Goal: Information Seeking & Learning: Learn about a topic

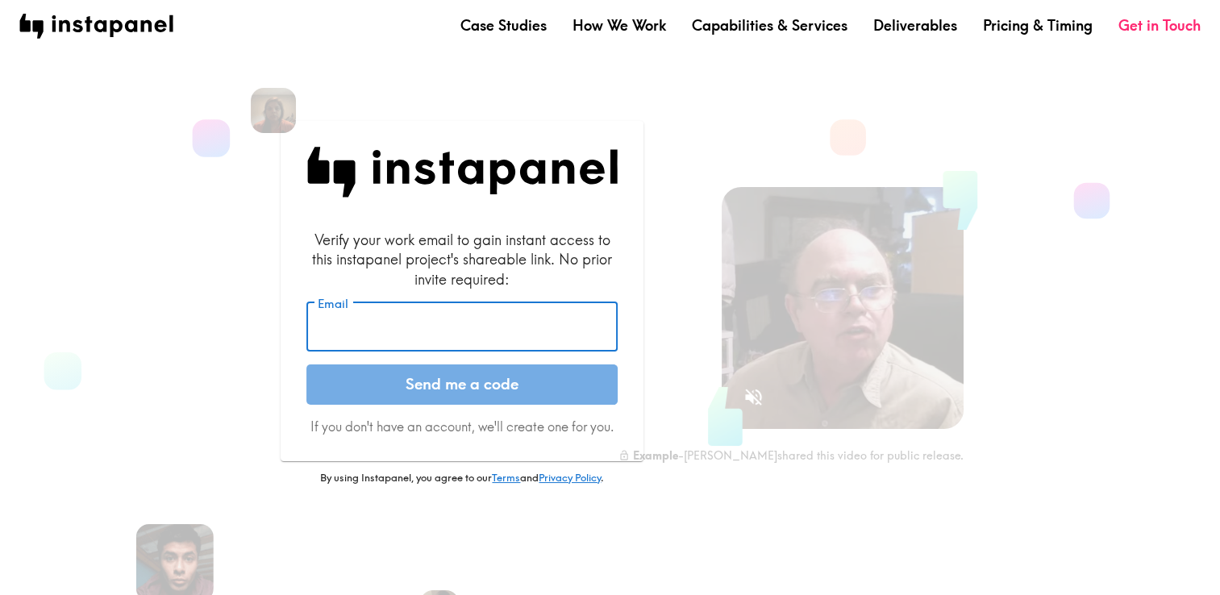
click at [448, 327] on input "Email" at bounding box center [461, 327] width 311 height 50
type input "[EMAIL_ADDRESS][DOMAIN_NAME]"
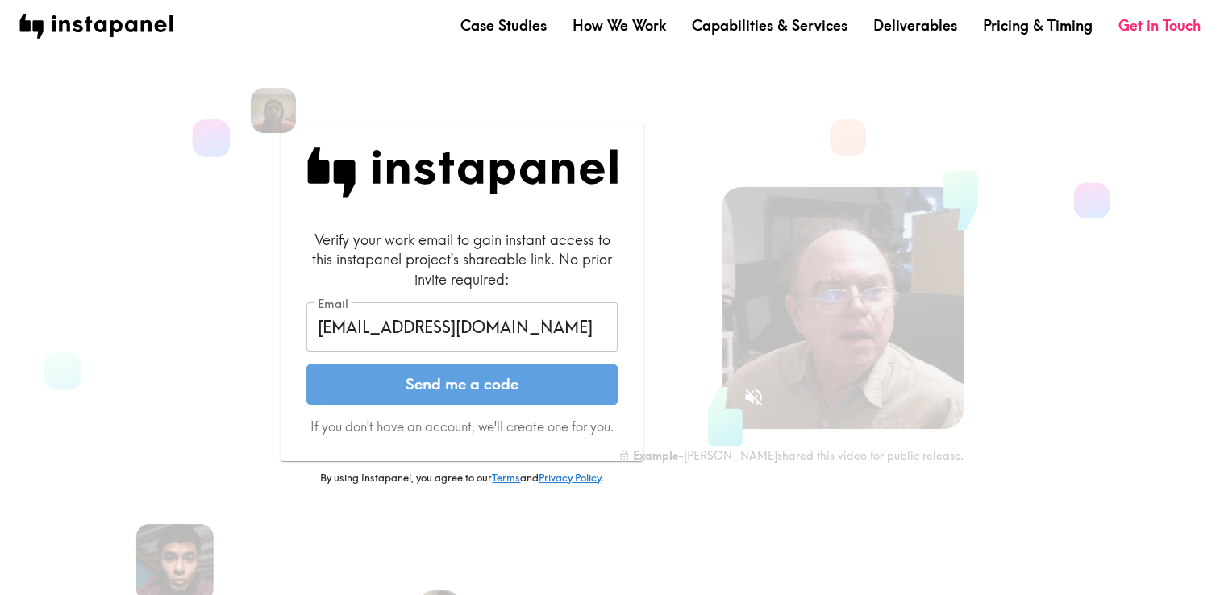
click at [402, 399] on button "Send me a code" at bounding box center [461, 385] width 311 height 40
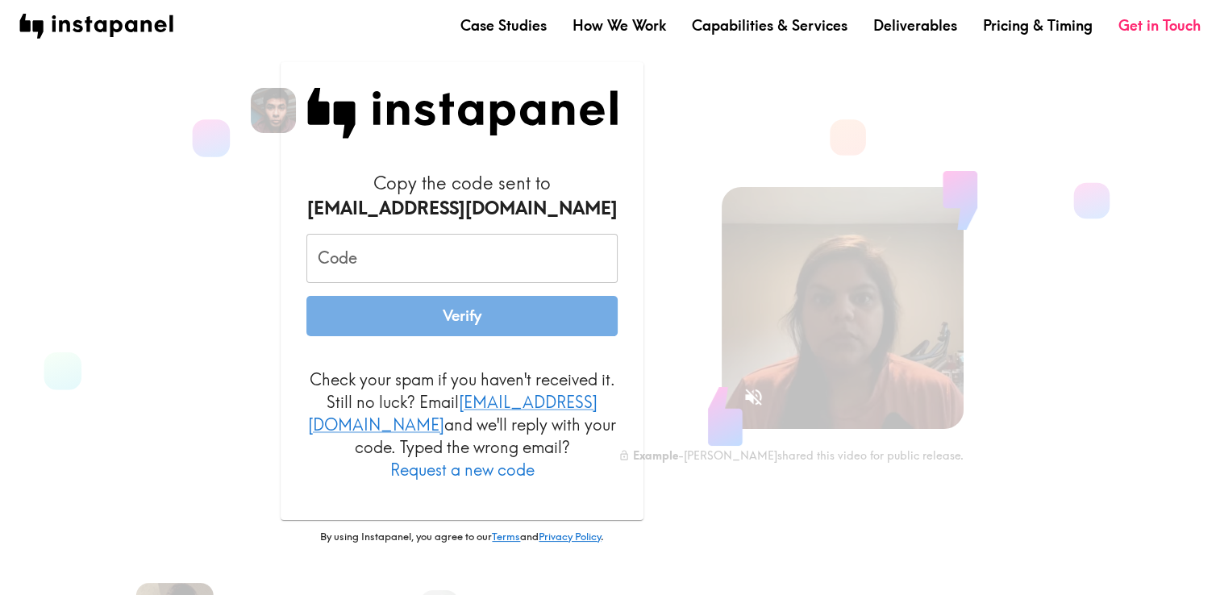
click at [461, 268] on input "Code" at bounding box center [461, 259] width 311 height 50
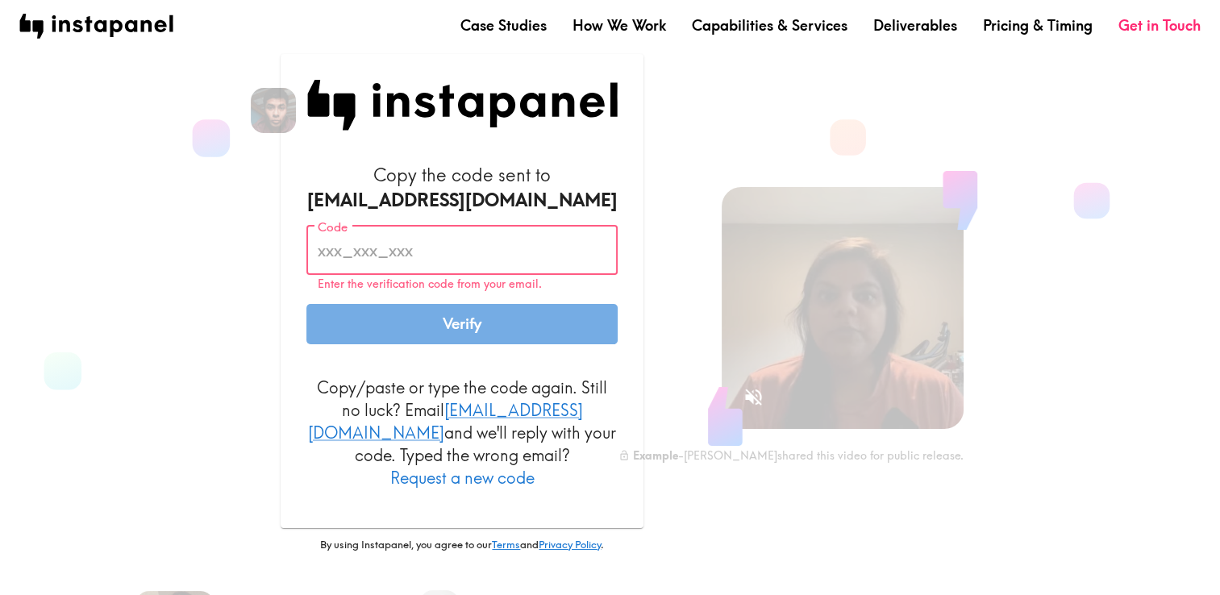
click at [435, 226] on form "Copy the code sent to [EMAIL_ADDRESS][DOMAIN_NAME] Code Code Enter the verifica…" at bounding box center [461, 326] width 311 height 327
click at [405, 213] on div "[EMAIL_ADDRESS][DOMAIN_NAME]" at bounding box center [461, 200] width 311 height 25
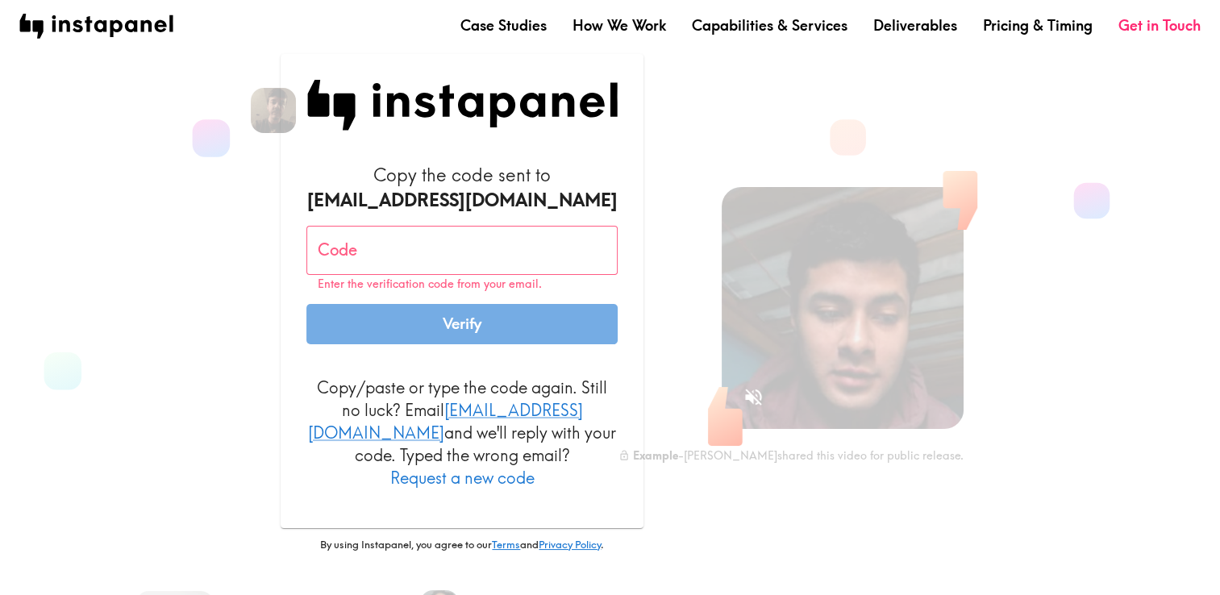
click at [374, 273] on input "Code" at bounding box center [461, 251] width 311 height 50
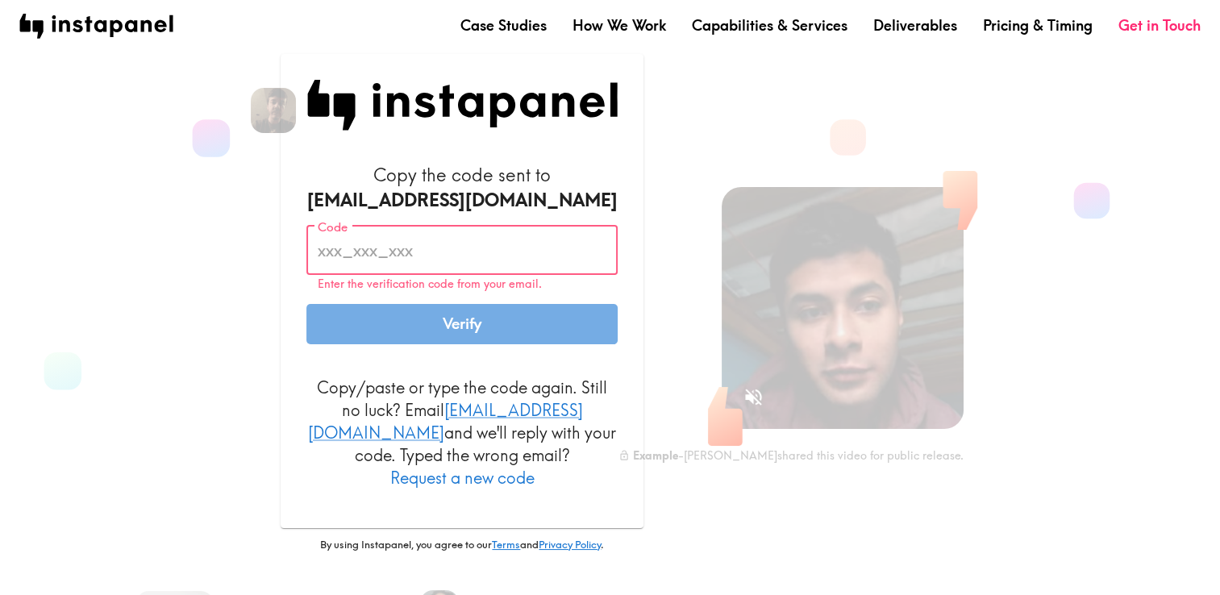
click at [491, 291] on p "Enter the verification code from your email." at bounding box center [462, 284] width 289 height 14
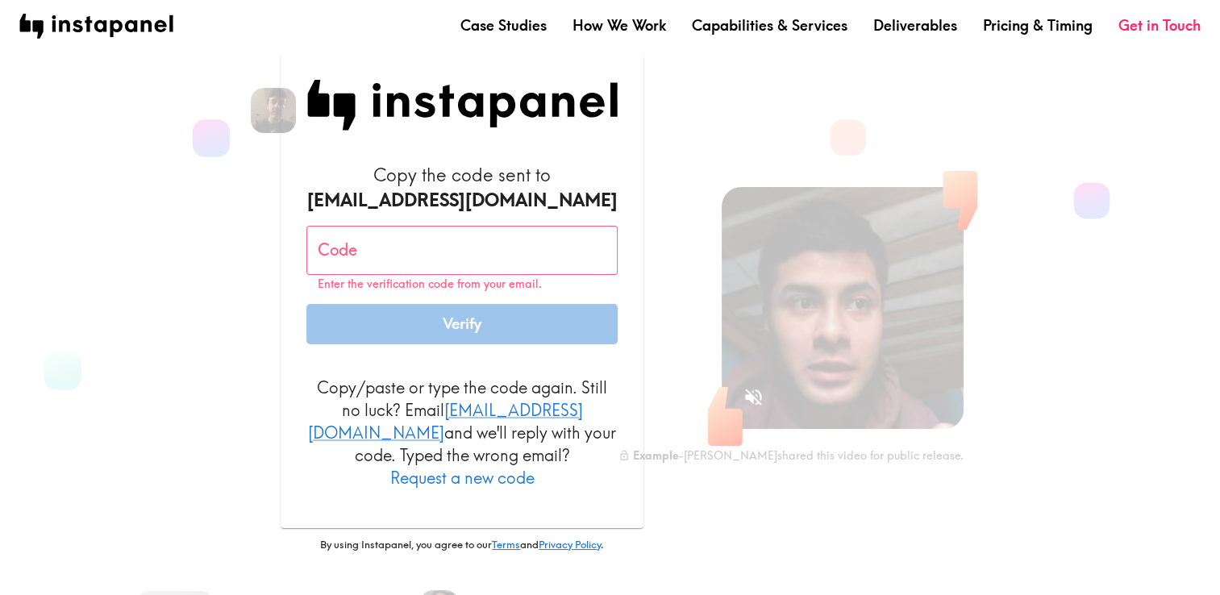
click at [463, 334] on button "Verify" at bounding box center [461, 324] width 311 height 40
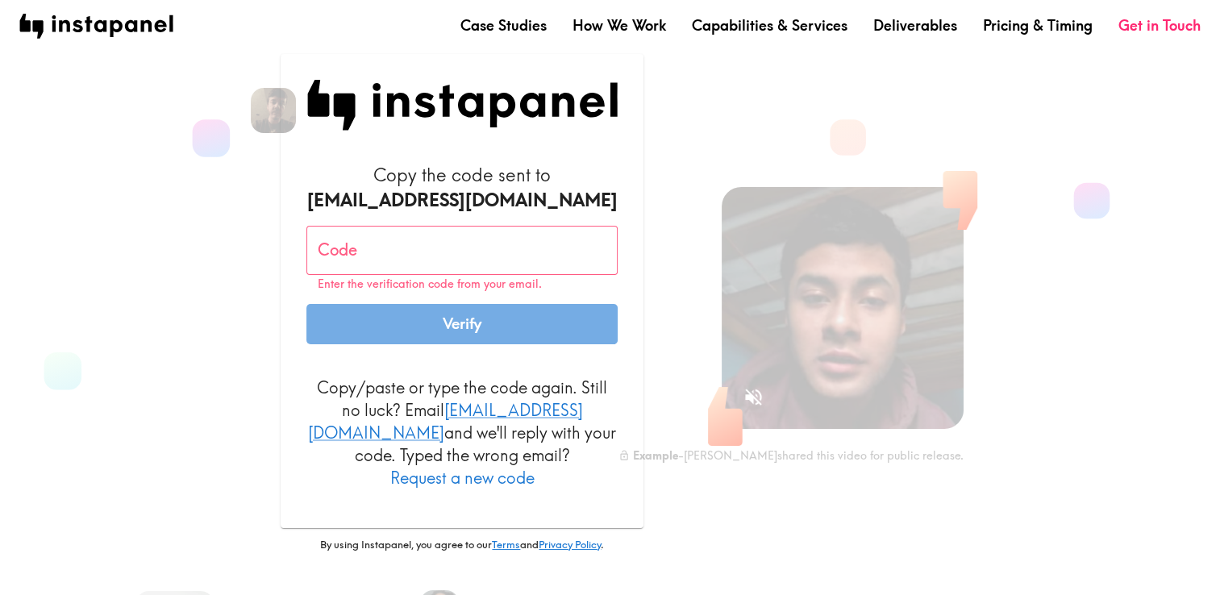
click at [426, 249] on input "Code" at bounding box center [461, 251] width 311 height 50
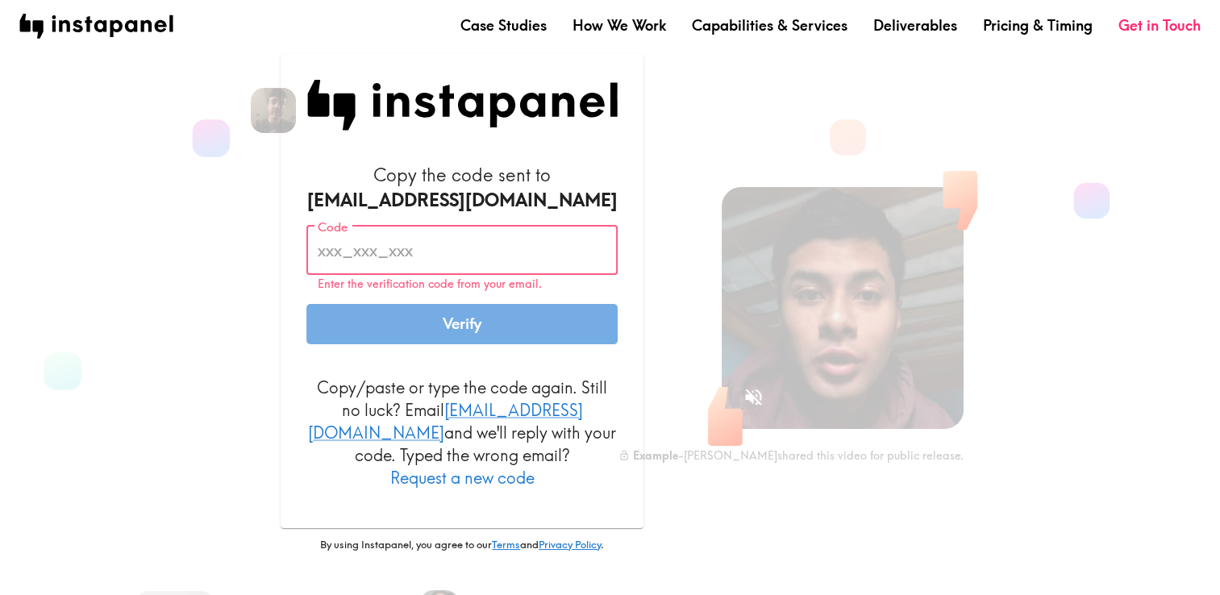
drag, startPoint x: 528, startPoint y: 263, endPoint x: 465, endPoint y: 233, distance: 70.4
click at [526, 261] on input "Code" at bounding box center [461, 251] width 311 height 50
click at [419, 213] on div "[EMAIL_ADDRESS][DOMAIN_NAME]" at bounding box center [461, 200] width 311 height 25
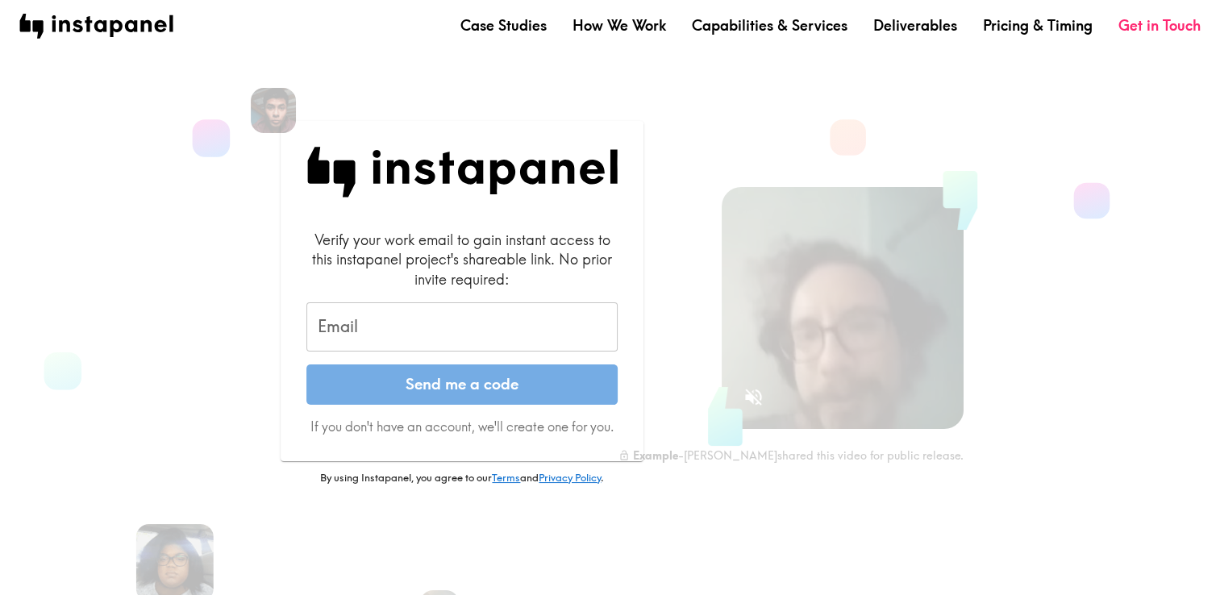
click at [403, 332] on input "Email" at bounding box center [461, 327] width 311 height 50
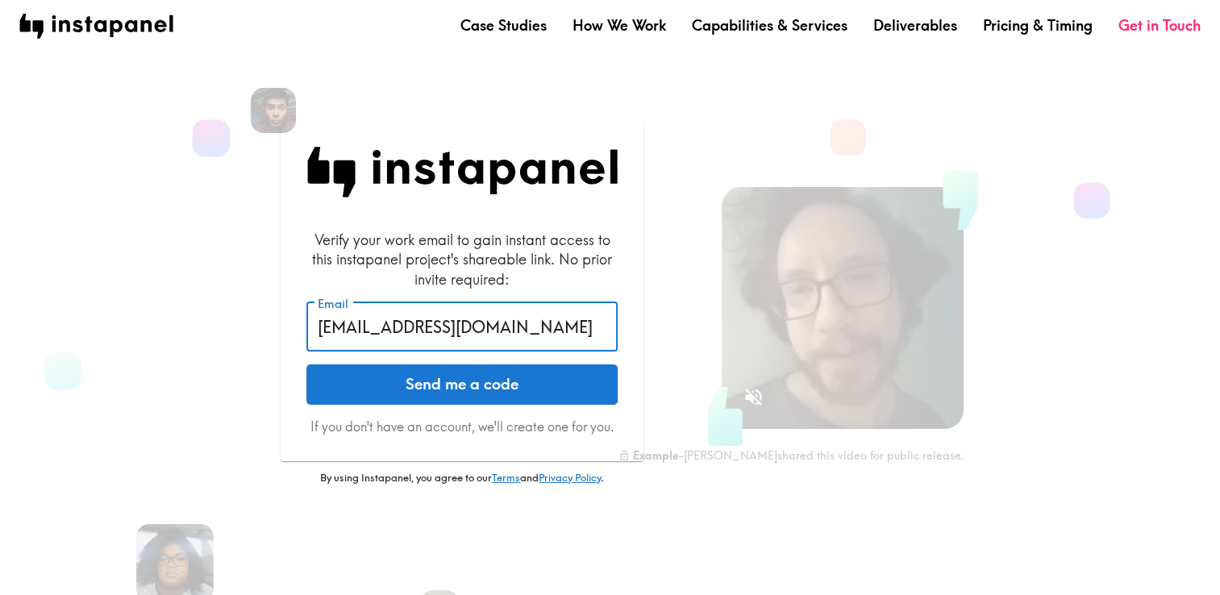
drag, startPoint x: 365, startPoint y: 330, endPoint x: 441, endPoint y: 336, distance: 76.1
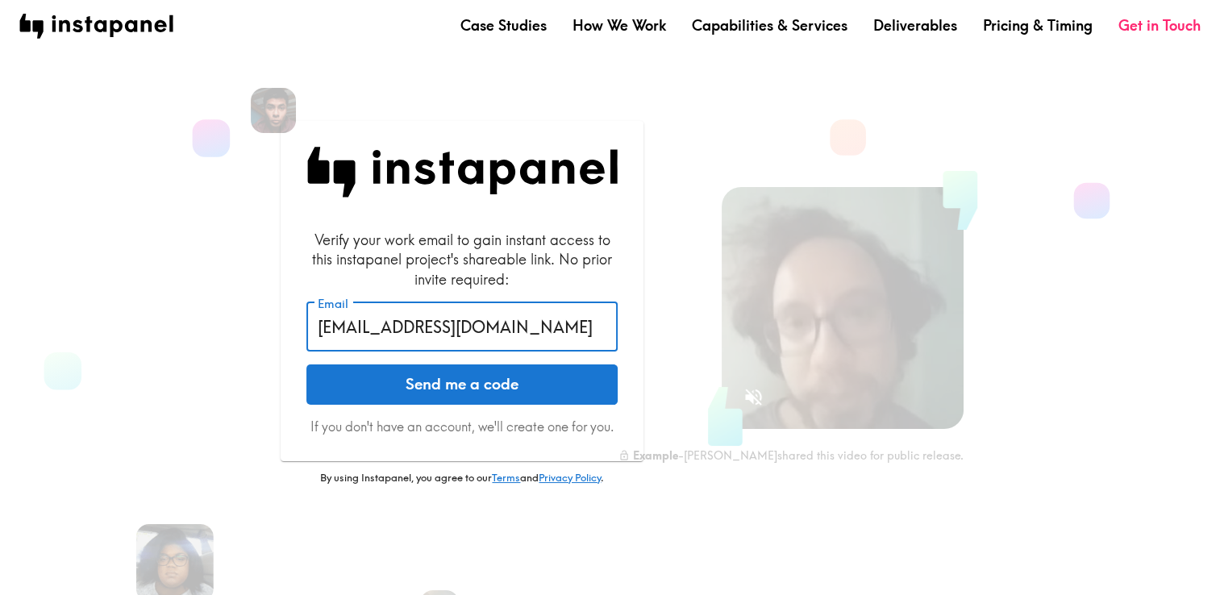
click at [365, 330] on input "[EMAIL_ADDRESS][DOMAIN_NAME]" at bounding box center [461, 327] width 311 height 50
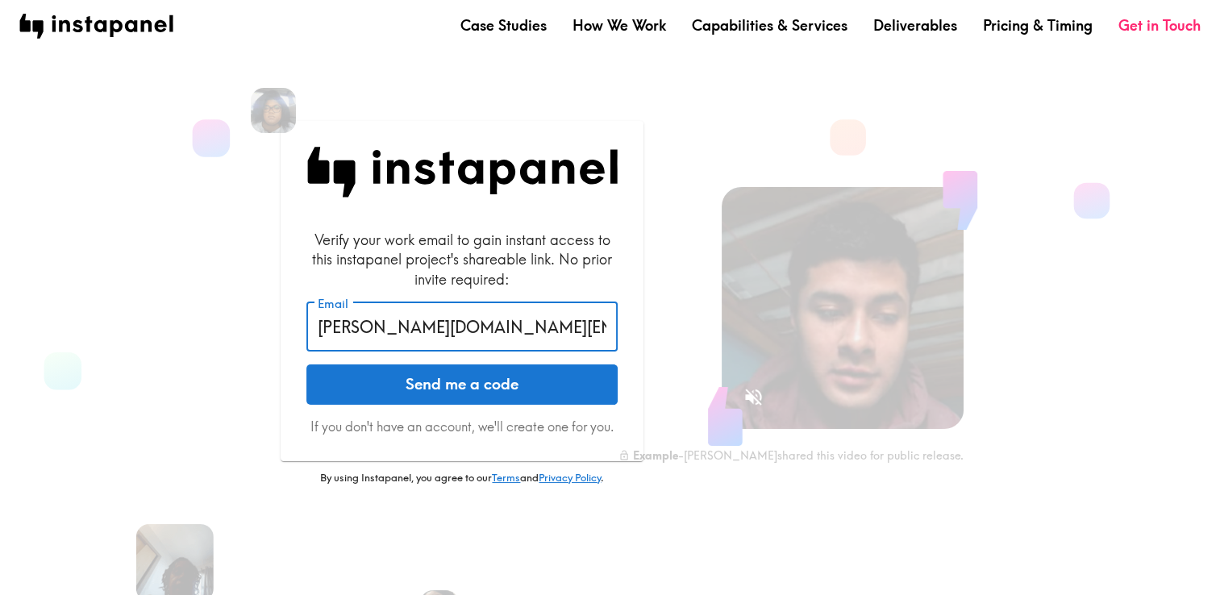
type input "[PERSON_NAME][DOMAIN_NAME][EMAIL_ADDRESS][DOMAIN_NAME]"
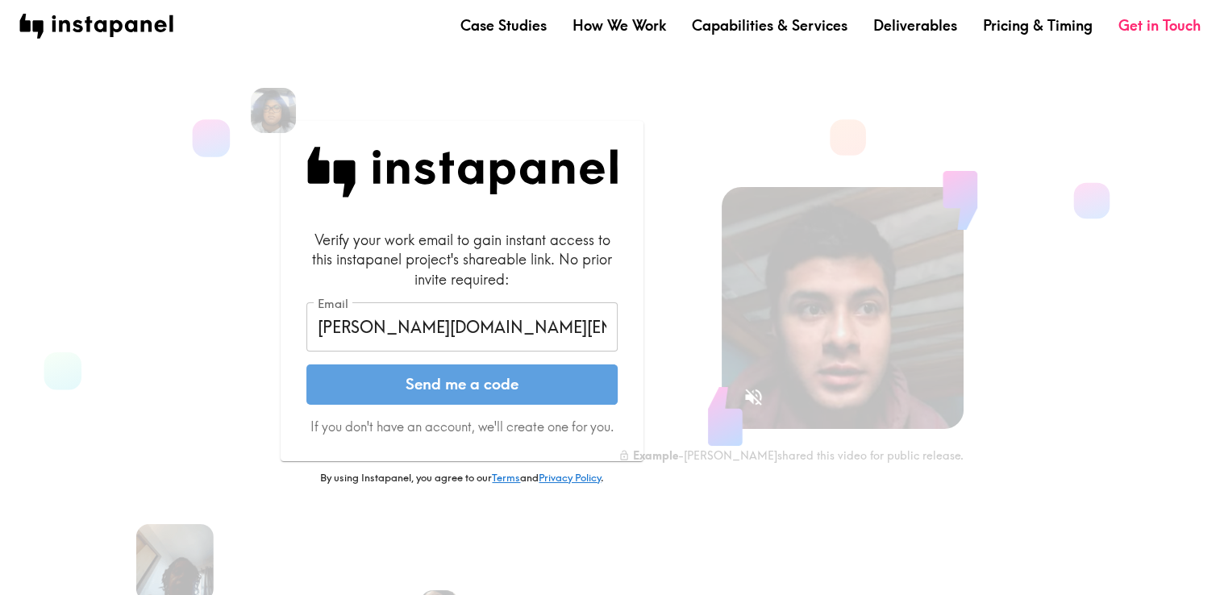
click at [435, 381] on button "Send me a code" at bounding box center [461, 385] width 311 height 40
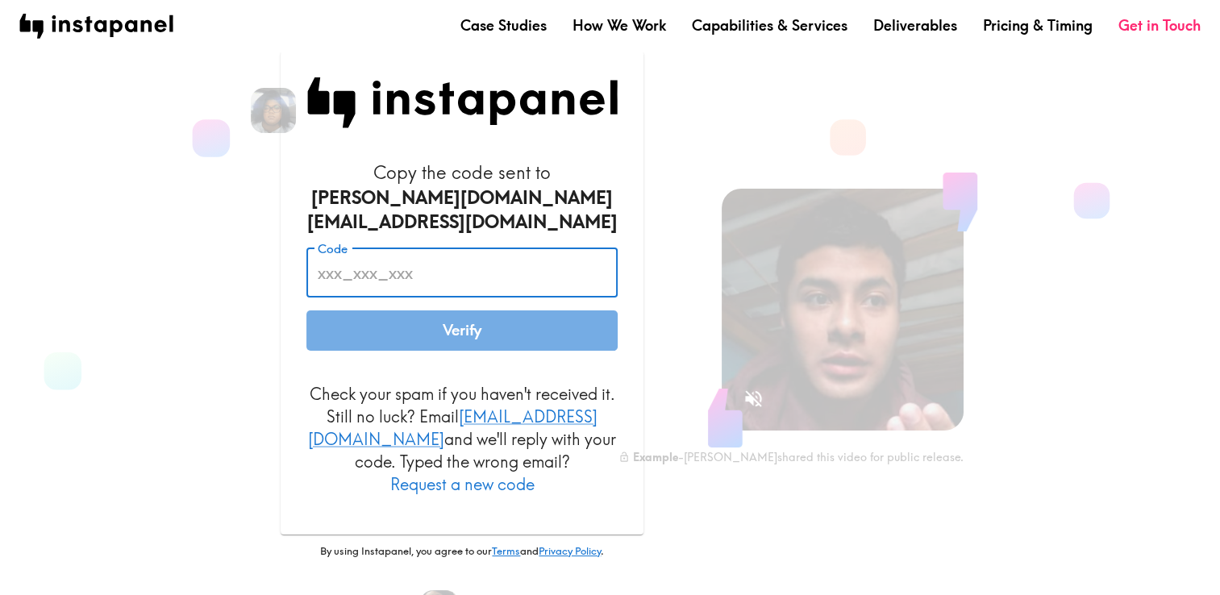
click at [412, 257] on input "Code" at bounding box center [461, 273] width 311 height 50
paste input "hBh_iRJ_88R"
type input "hBh_iRJ_88R"
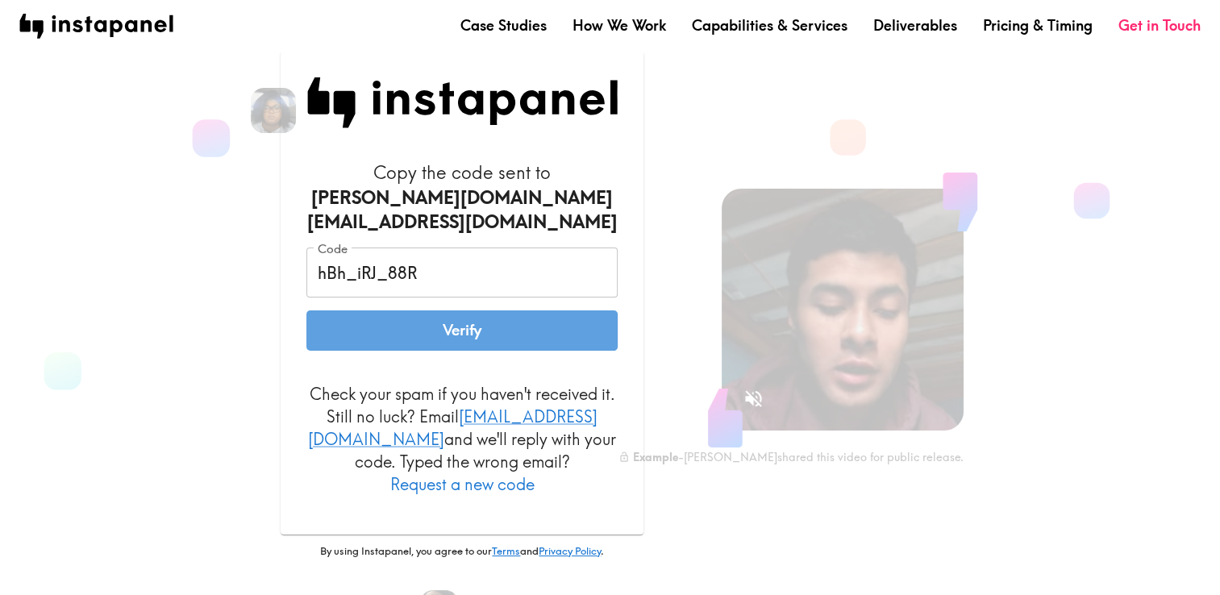
click at [423, 324] on button "Verify" at bounding box center [461, 330] width 311 height 40
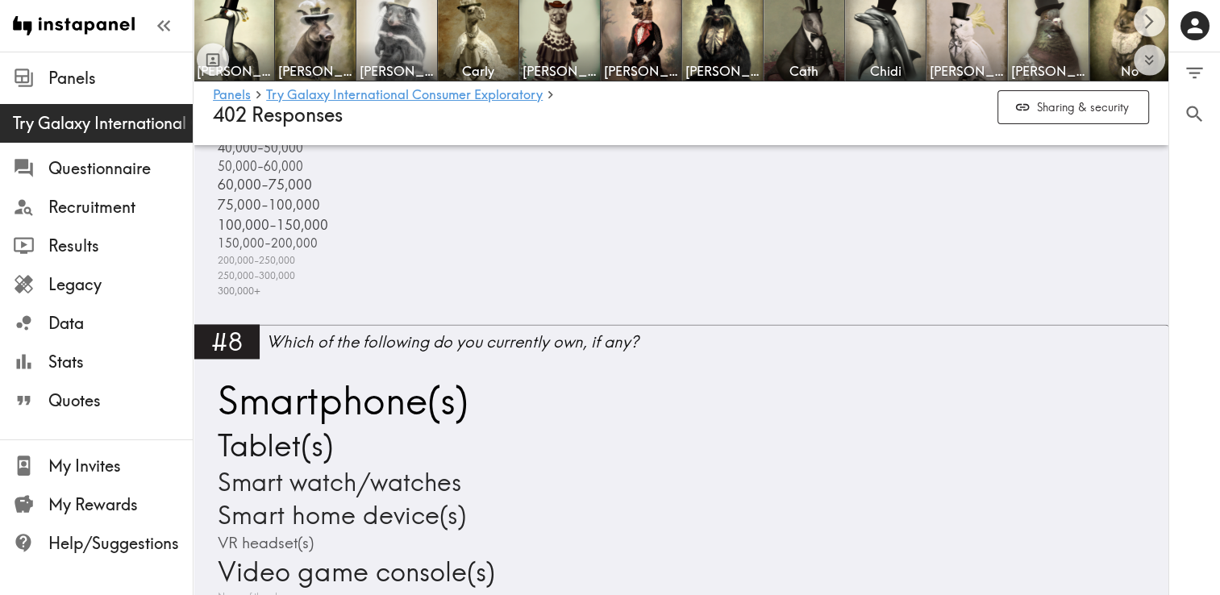
scroll to position [2661, 0]
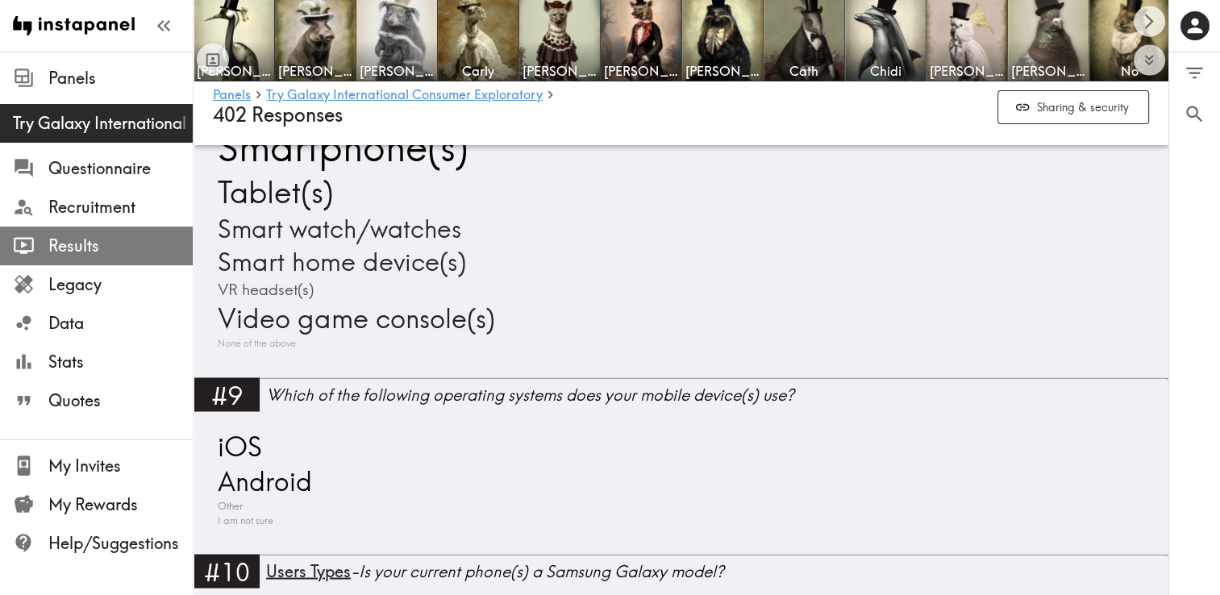
click at [106, 258] on span "Results" at bounding box center [120, 245] width 144 height 29
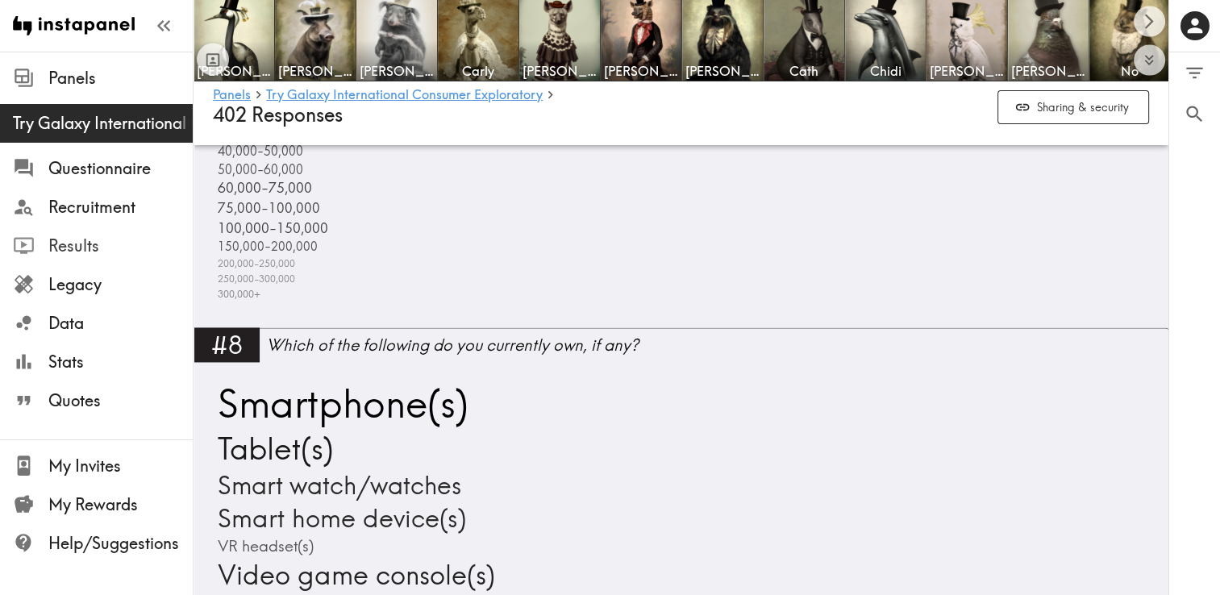
scroll to position [2500, 0]
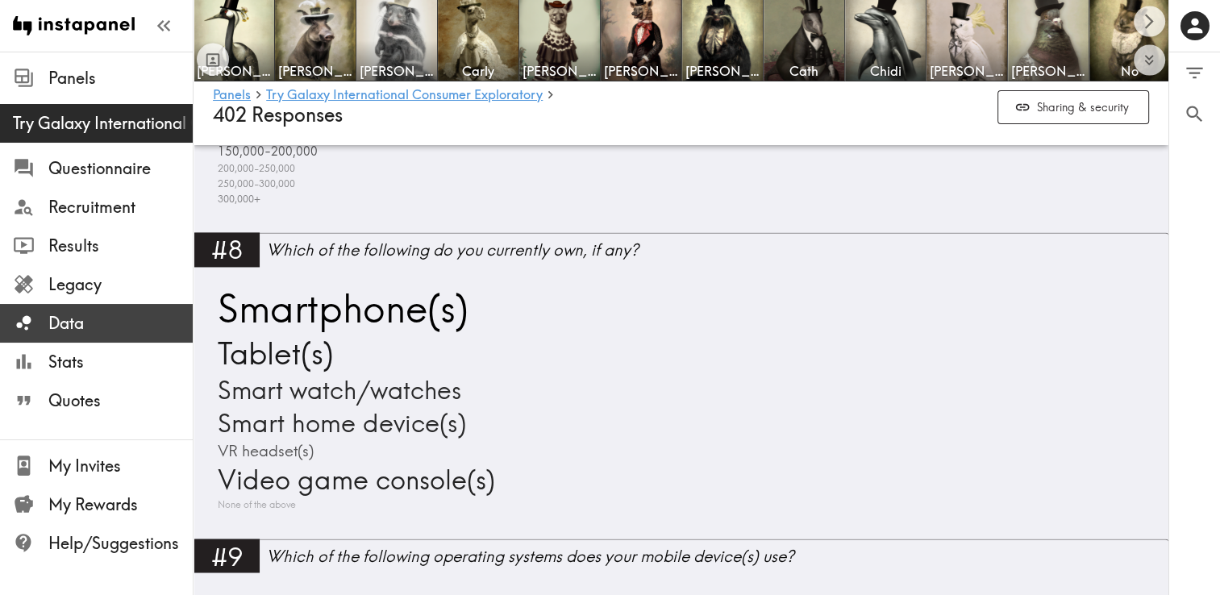
click at [91, 324] on span "Data" at bounding box center [120, 323] width 144 height 23
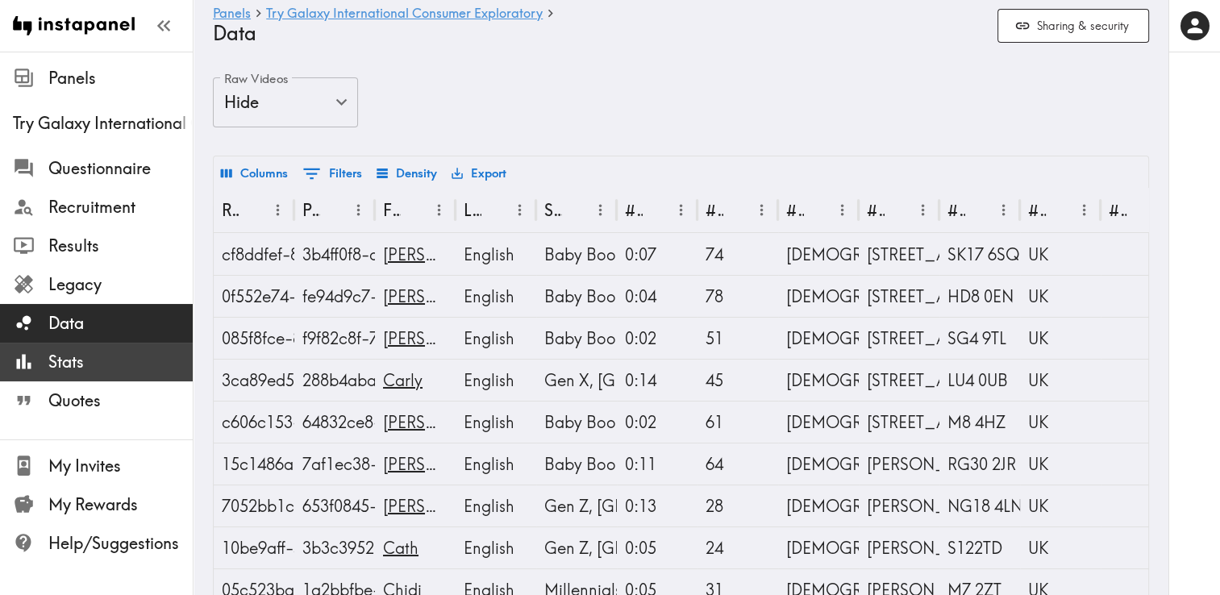
click at [87, 366] on span "Stats" at bounding box center [120, 362] width 144 height 23
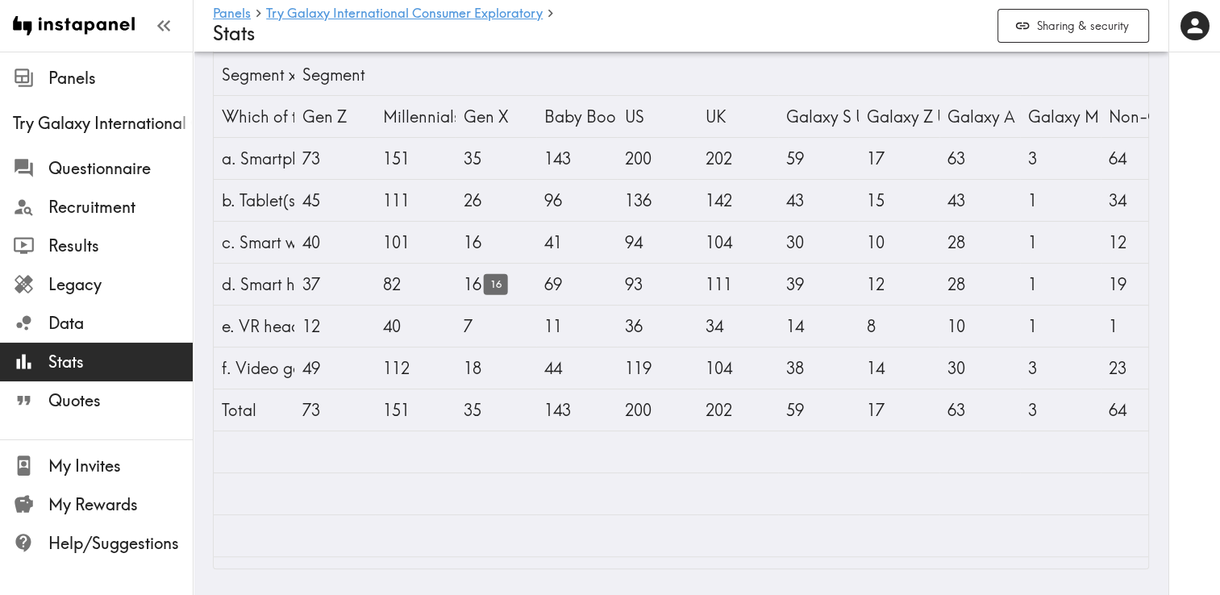
scroll to position [331, 0]
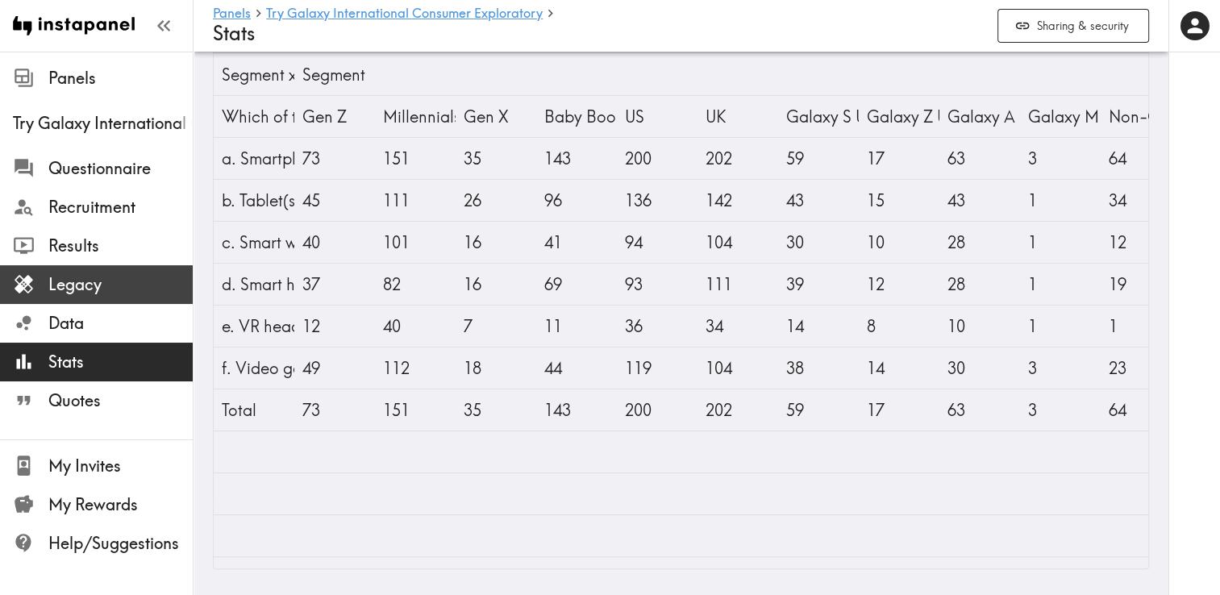
click at [136, 291] on span "Legacy" at bounding box center [120, 284] width 144 height 23
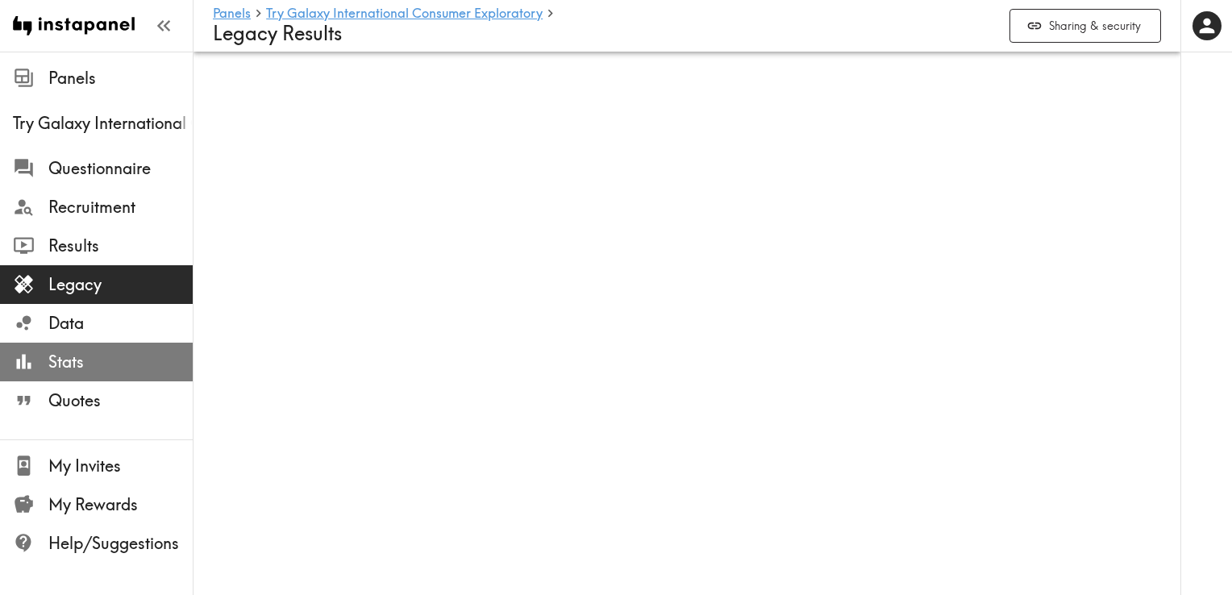
click at [63, 365] on span "Stats" at bounding box center [120, 362] width 144 height 23
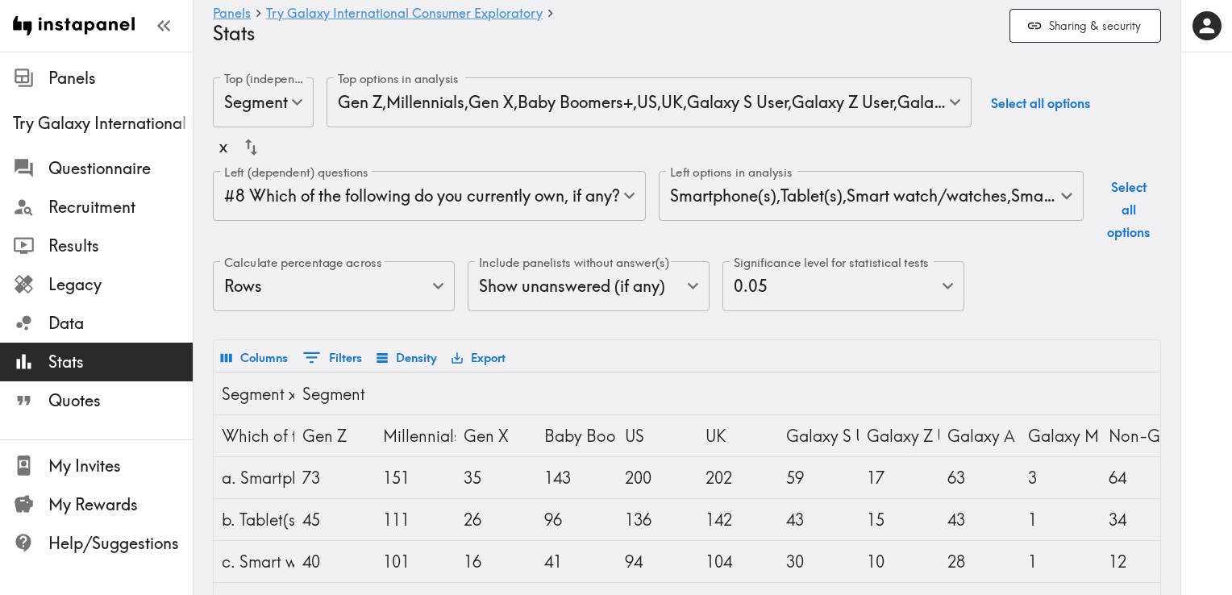
click at [632, 198] on body "Instapanel - Panels - Try Galaxy International Consumer Exploratory - Stats Pan…" at bounding box center [616, 483] width 1232 height 863
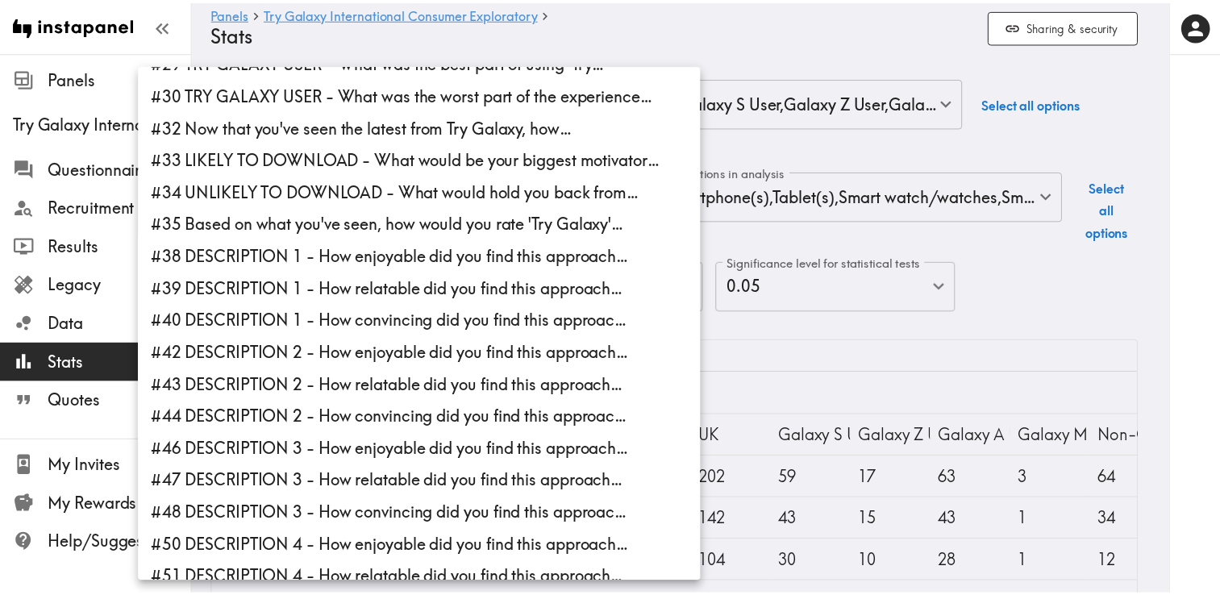
scroll to position [858, 0]
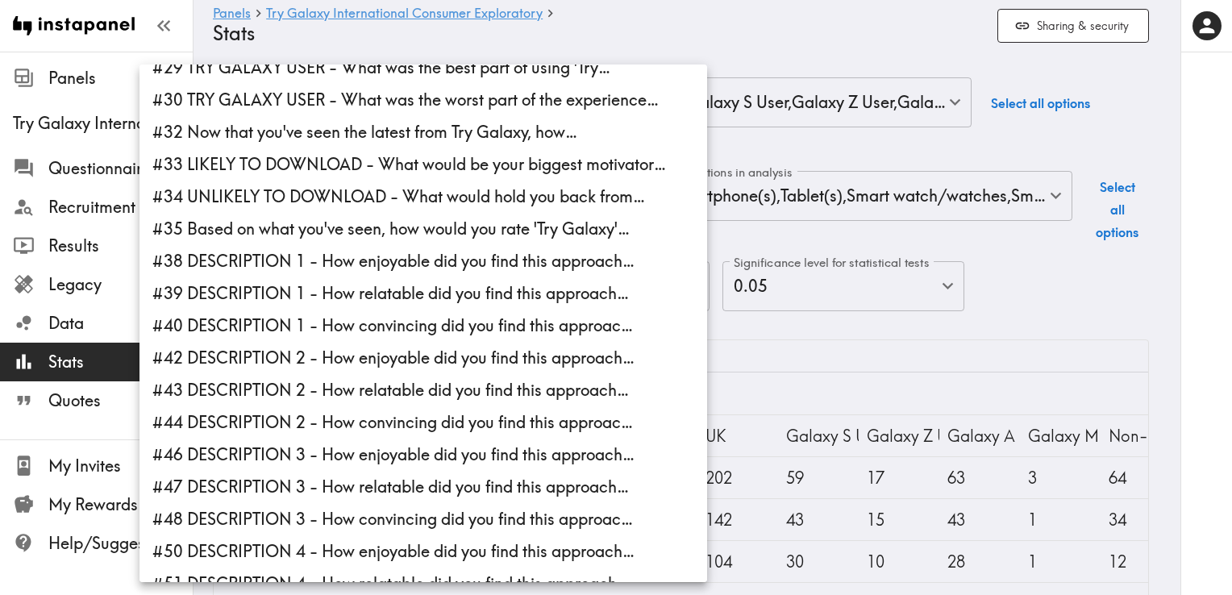
click at [350, 266] on li "#38 DESCRIPTION 1 - How enjoyable did you find this approach…" at bounding box center [424, 261] width 568 height 32
type input "0e5b0f83-d3bd-4f6f-9711-003501595d94,37de2682-3065-4c67-af47-f04551940fde"
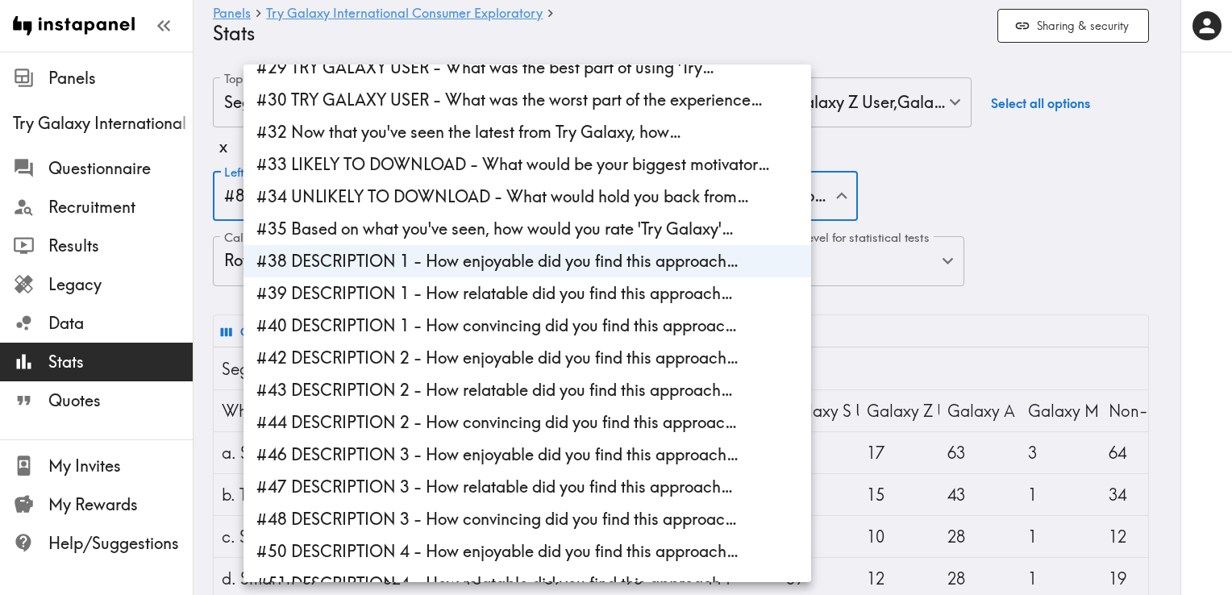
click at [1146, 269] on div at bounding box center [616, 297] width 1232 height 595
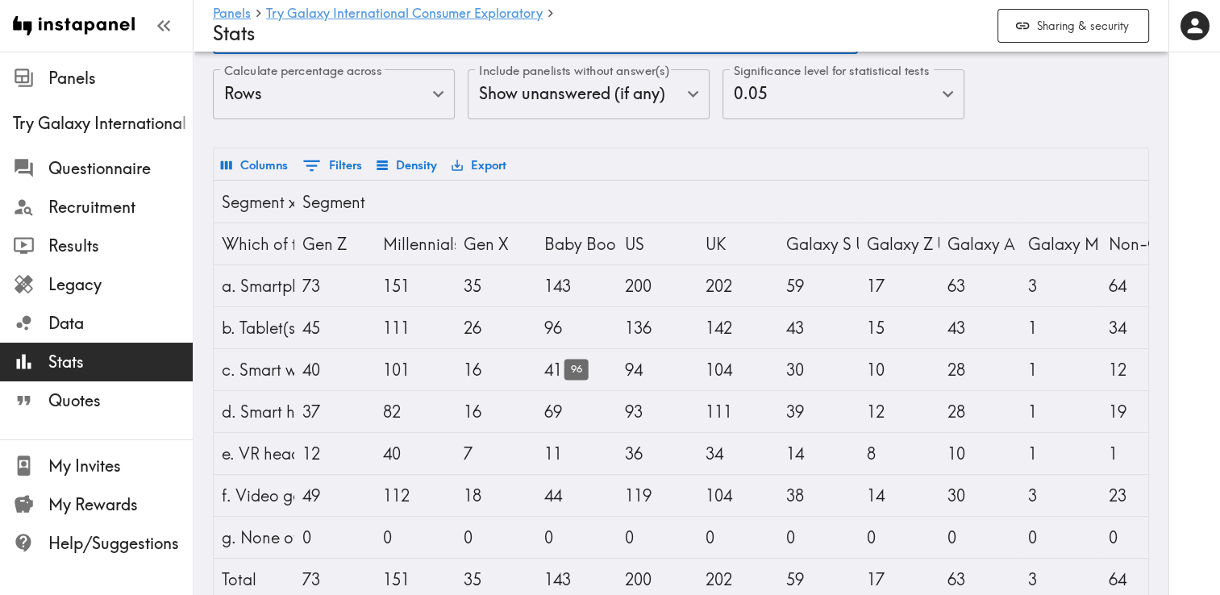
scroll to position [81, 0]
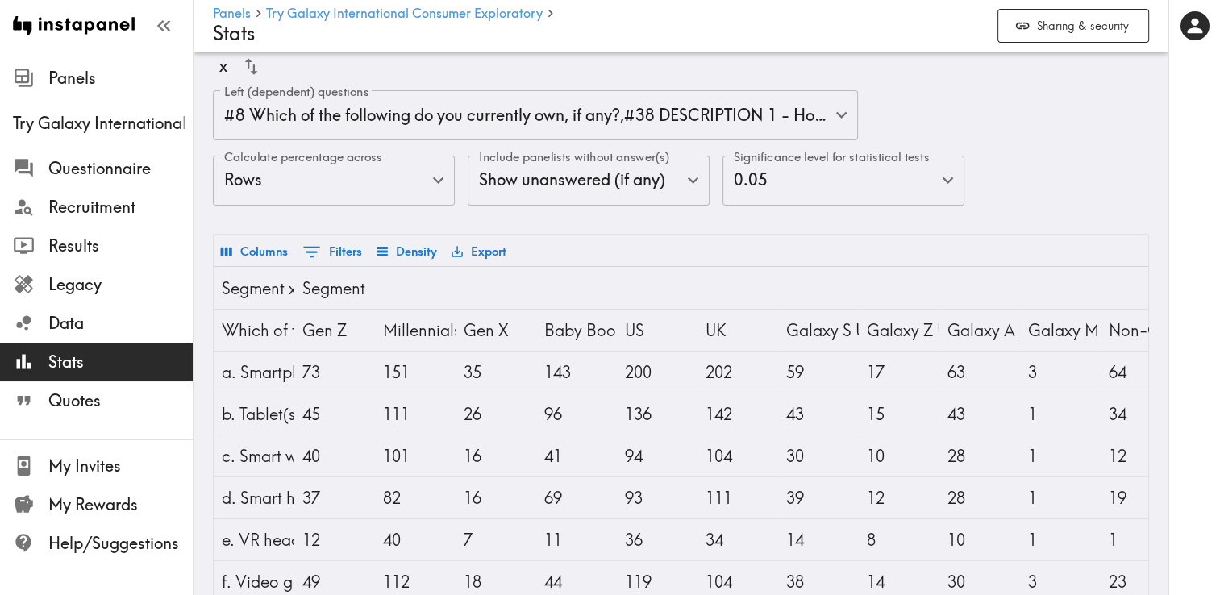
drag, startPoint x: 635, startPoint y: 225, endPoint x: 196, endPoint y: 190, distance: 440.9
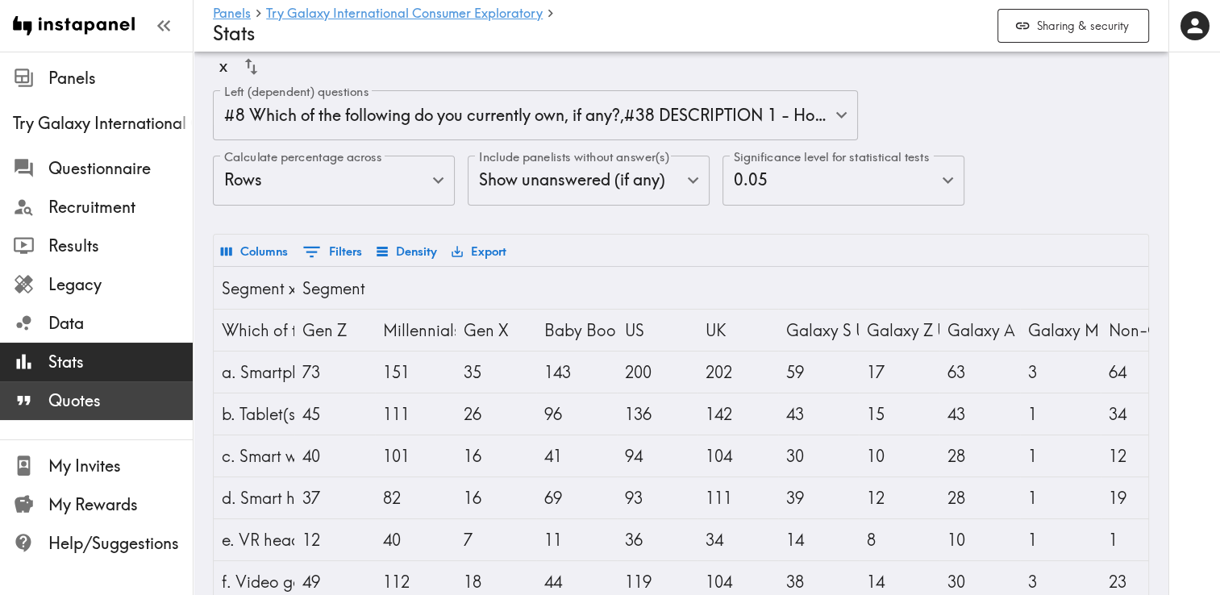
click at [85, 403] on span "Quotes" at bounding box center [120, 401] width 144 height 23
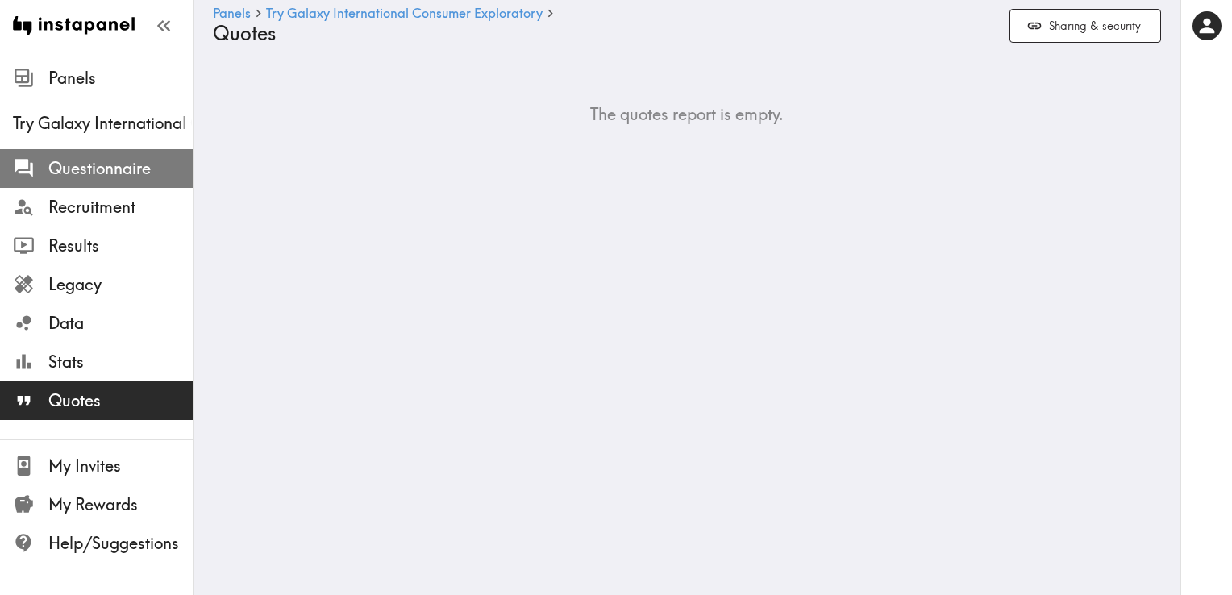
click at [126, 181] on span "Questionnaire" at bounding box center [120, 168] width 144 height 29
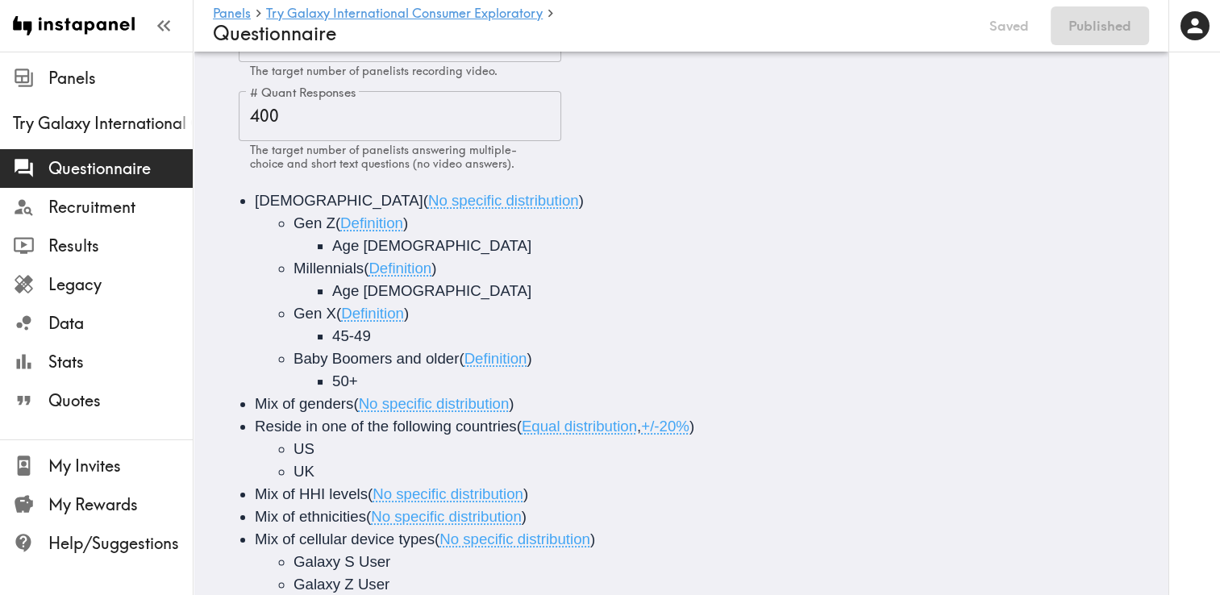
scroll to position [8, 0]
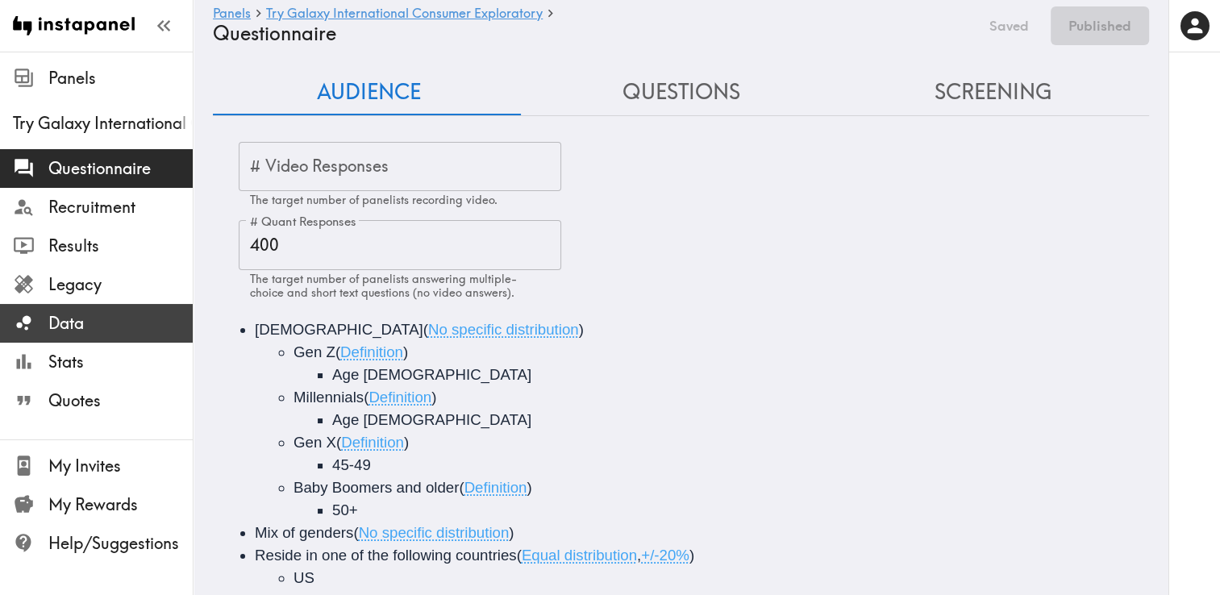
click at [103, 337] on span "Data" at bounding box center [120, 323] width 144 height 29
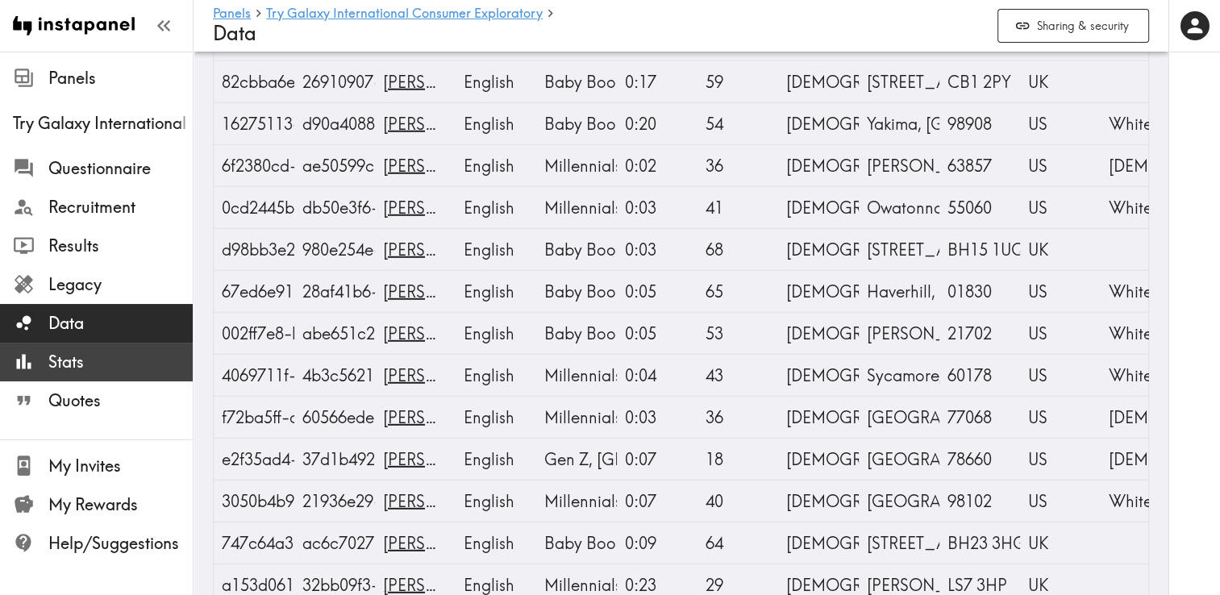
scroll to position [4677, 0]
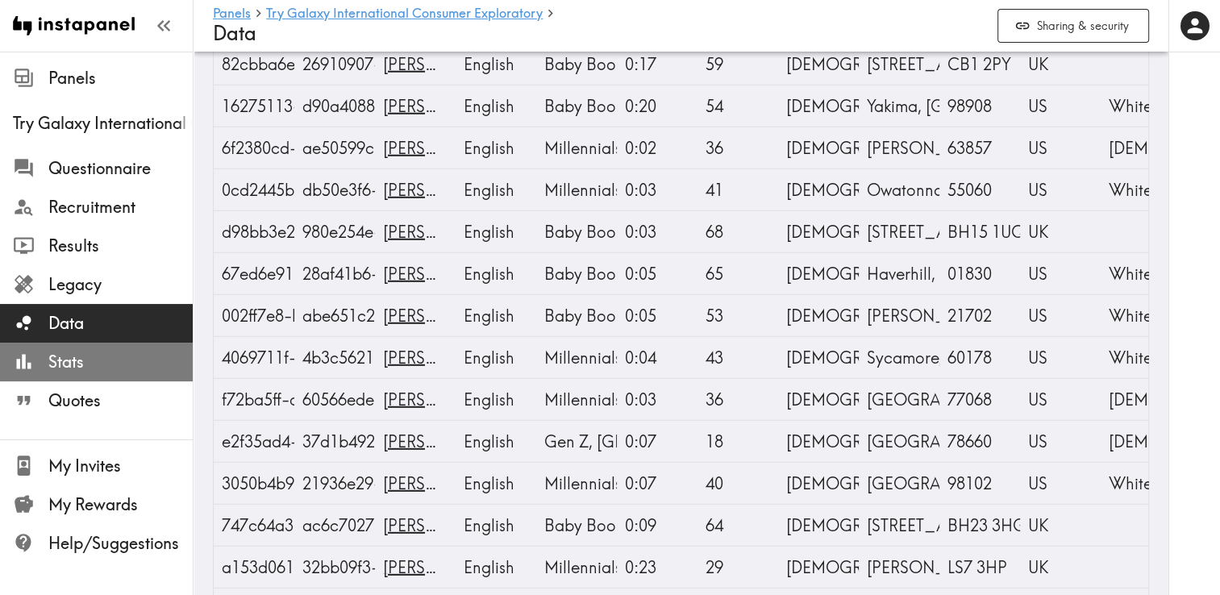
click at [82, 369] on span "Stats" at bounding box center [120, 362] width 144 height 23
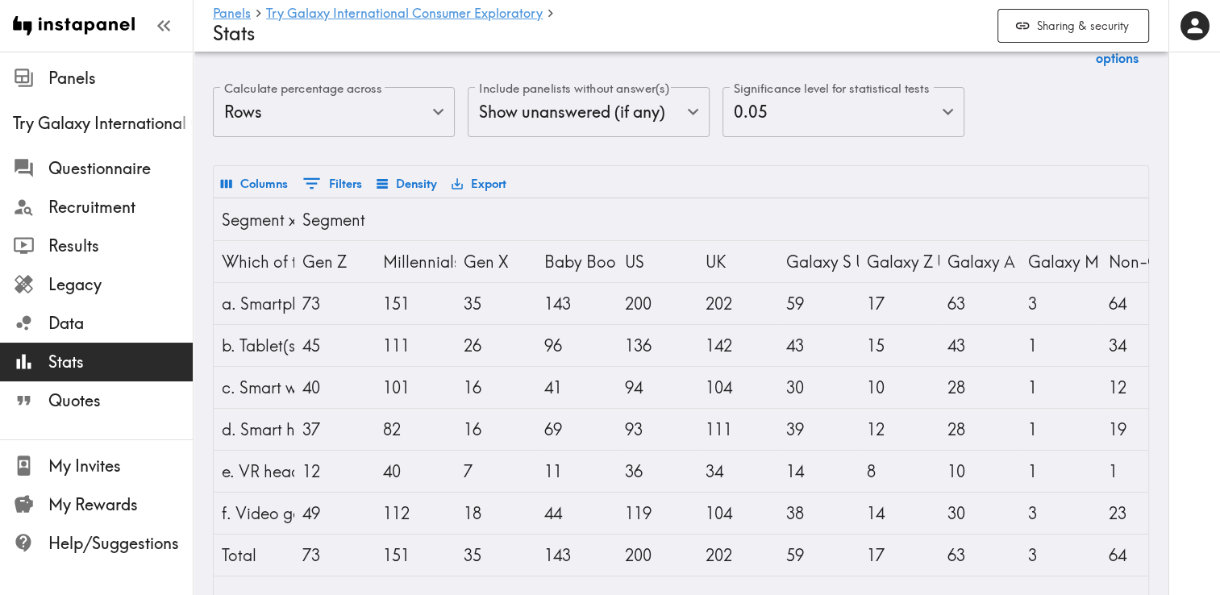
scroll to position [331, 0]
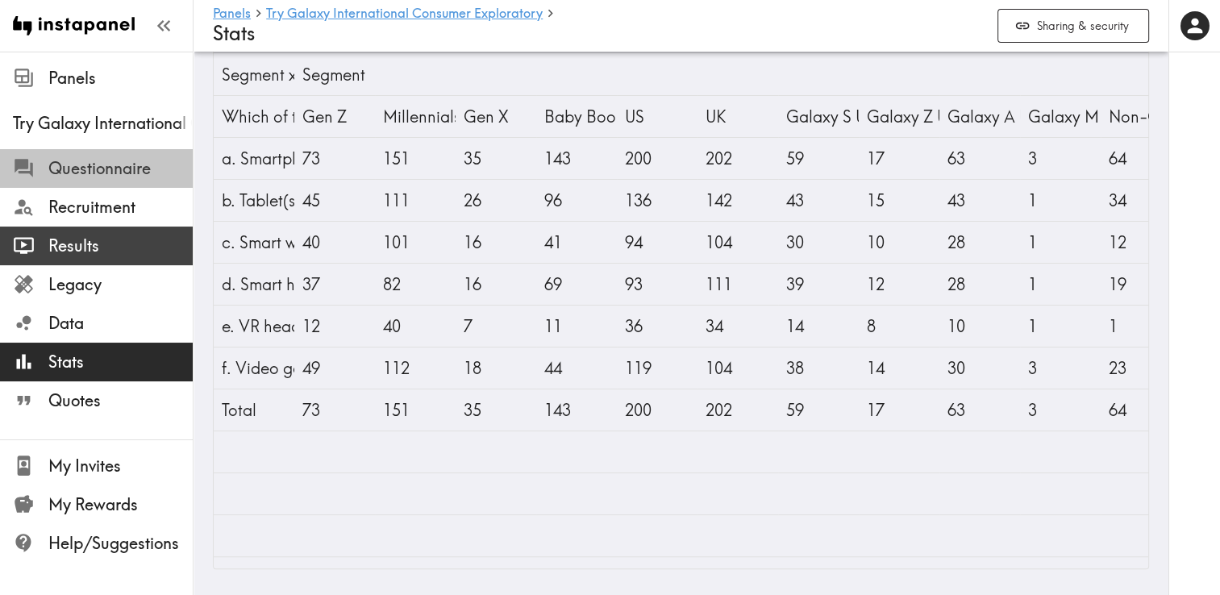
drag, startPoint x: 114, startPoint y: 176, endPoint x: 89, endPoint y: 234, distance: 63.2
click at [114, 177] on span "Questionnaire" at bounding box center [120, 168] width 144 height 23
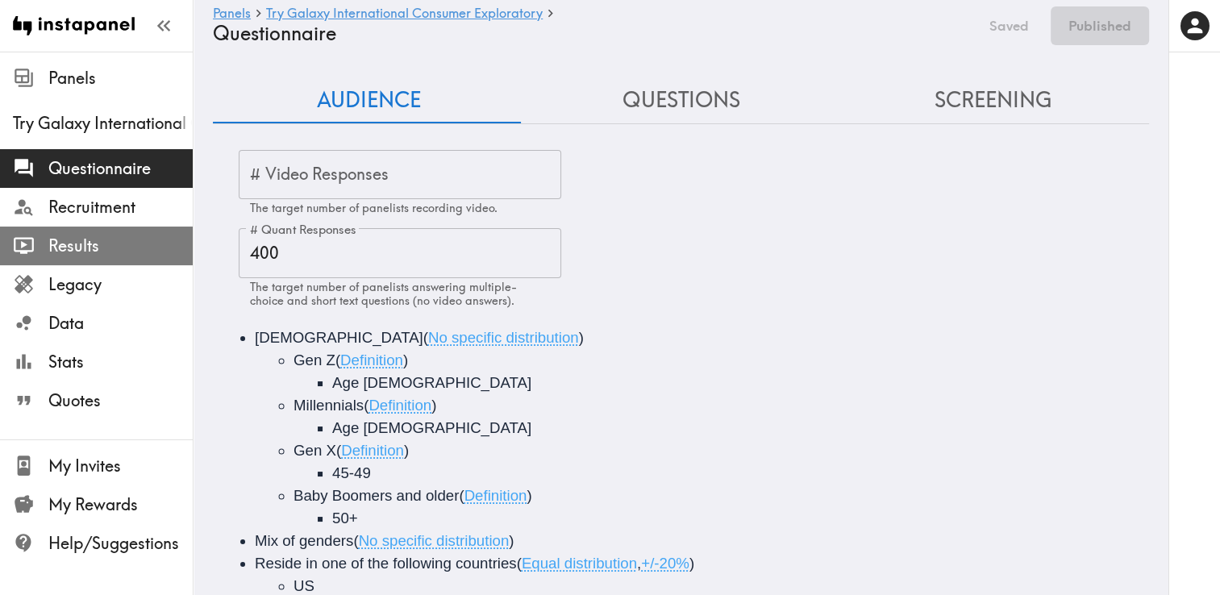
click at [89, 237] on span "Results" at bounding box center [120, 246] width 144 height 23
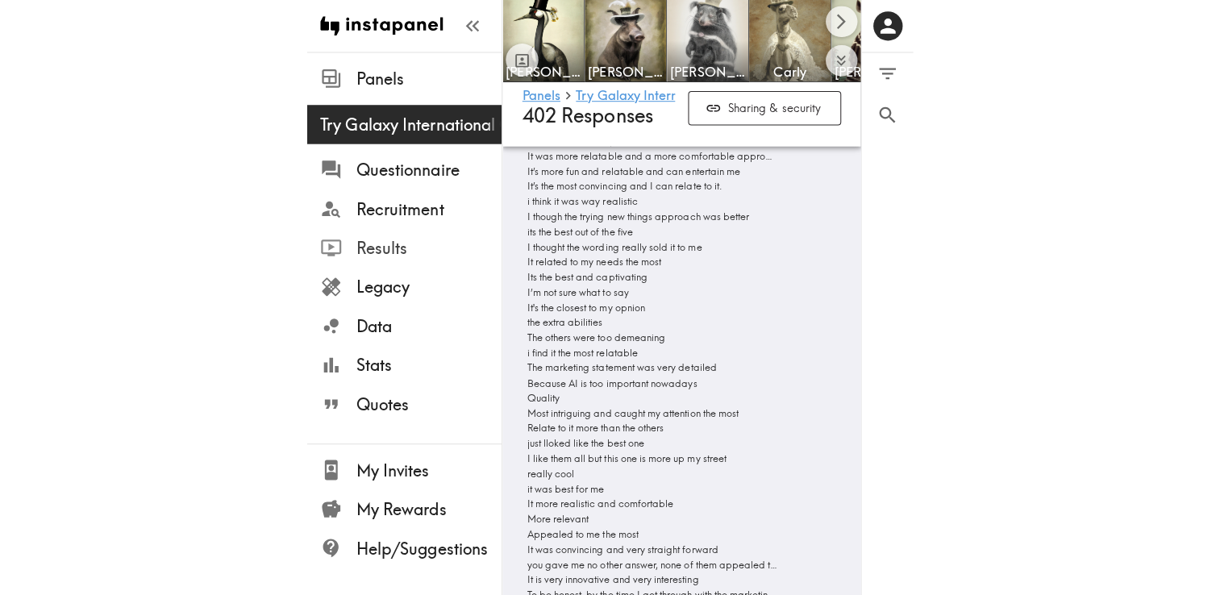
scroll to position [18601, 0]
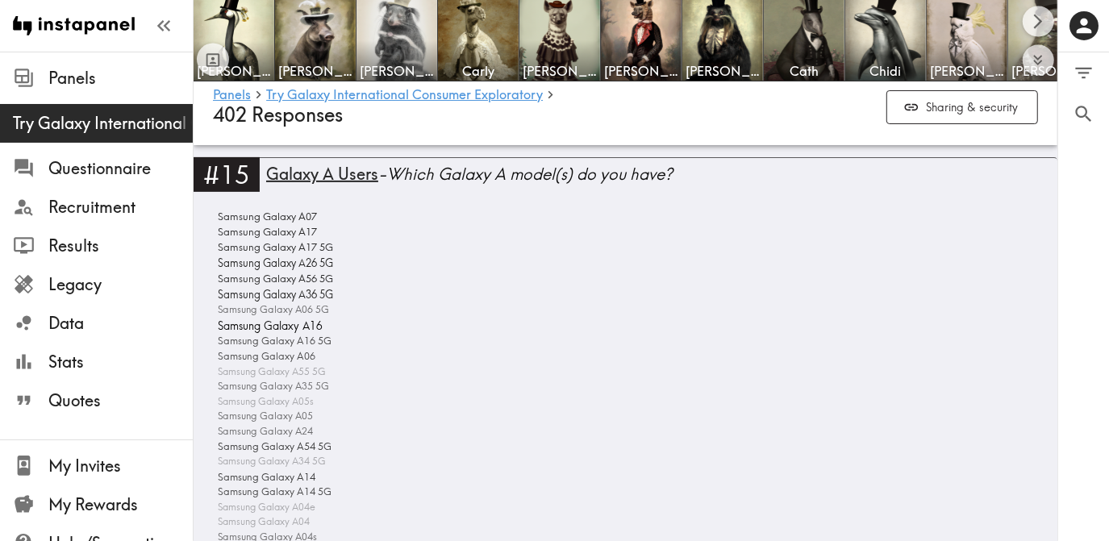
scroll to position [4205, 0]
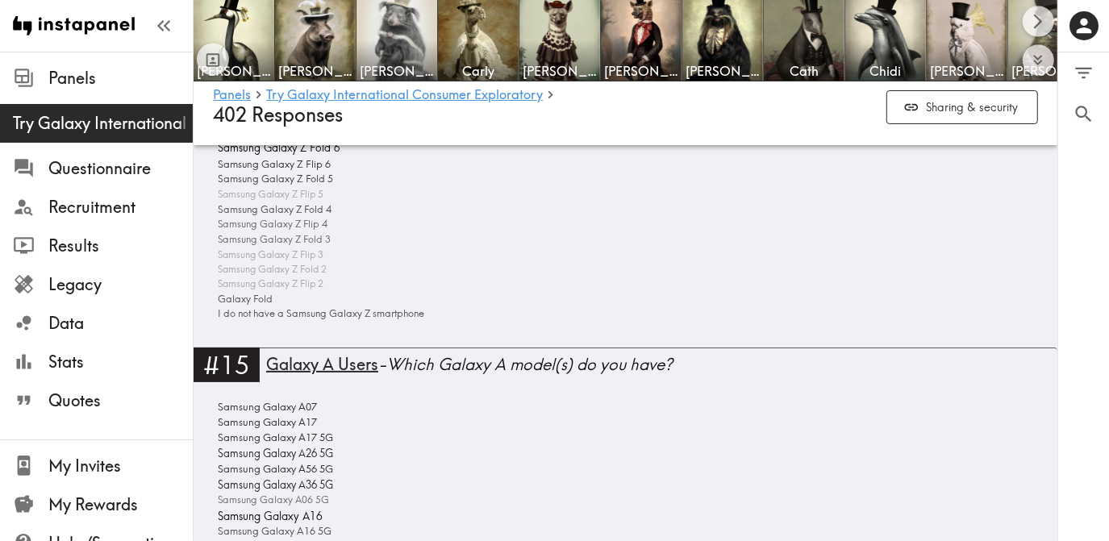
click at [740, 316] on div "Samsung Galaxy Z Fold 7 Samsung Galaxy Z Flip 7 Samsung Galaxy Z Flip7 FE Samsu…" at bounding box center [625, 208] width 825 height 228
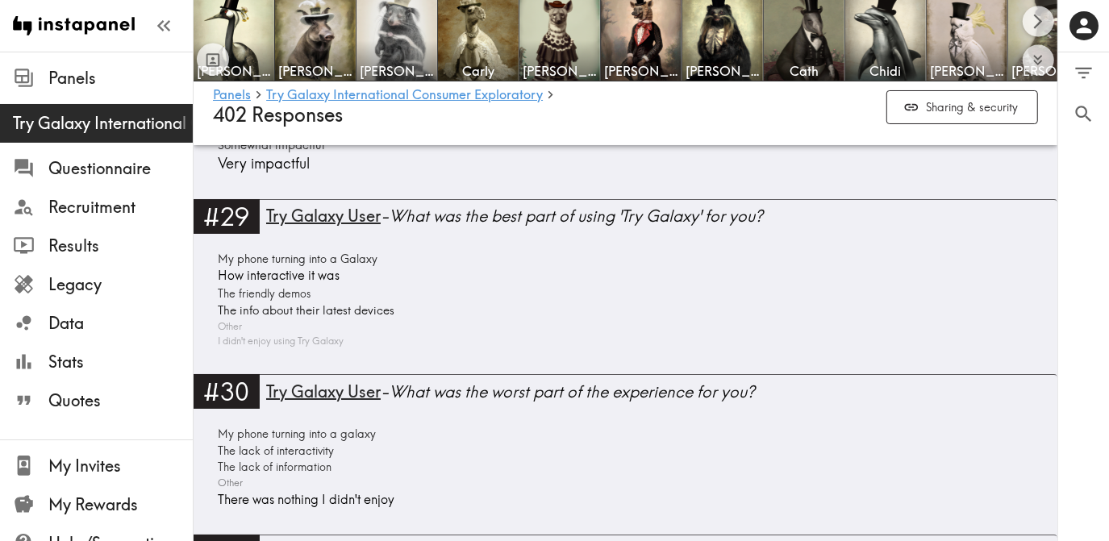
scroll to position [12800, 0]
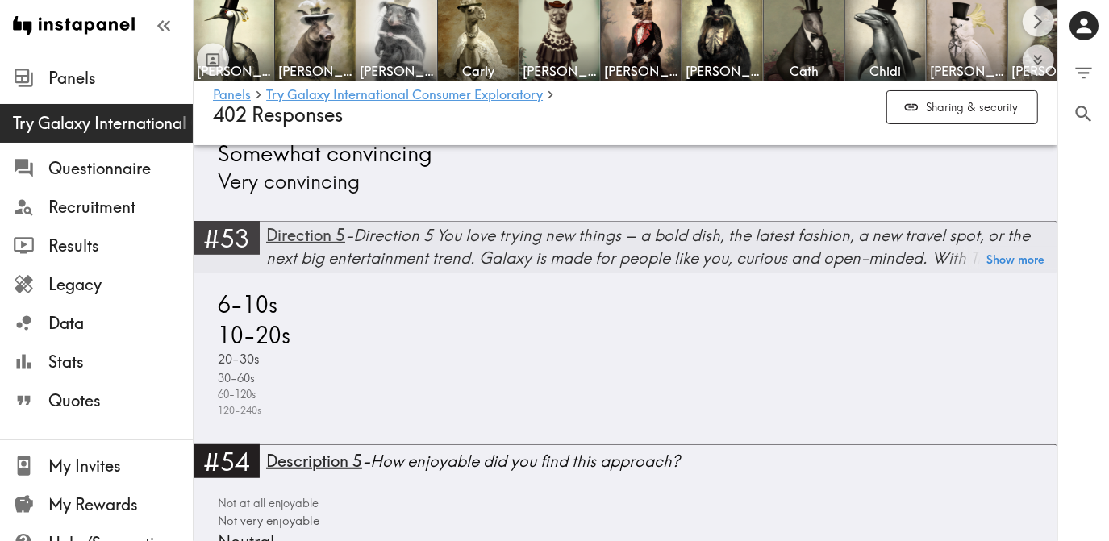
click at [849, 260] on div "Direction 5 - Direction 5 You love trying new things – a bold dish, the latest …" at bounding box center [661, 247] width 791 height 52
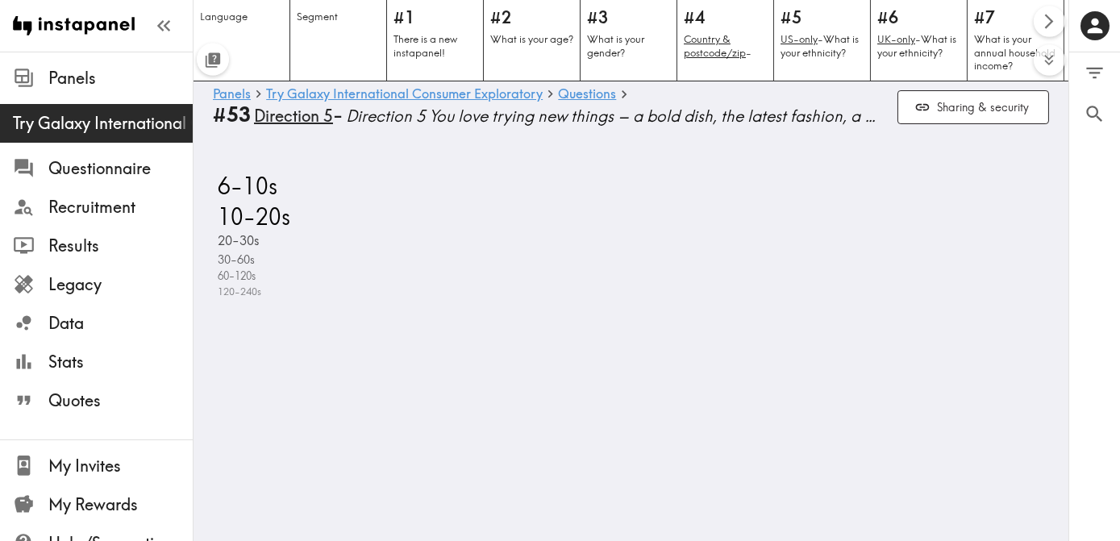
drag, startPoint x: 797, startPoint y: 296, endPoint x: 1044, endPoint y: 199, distance: 265.8
click at [798, 296] on div "6-10s 10-20s 20-30s 30-60s 60-120s 120-240s" at bounding box center [631, 235] width 875 height 129
click at [942, 202] on div "6-10s 10-20s 20-30s 30-60s 60-120s 120-240s" at bounding box center [631, 235] width 875 height 129
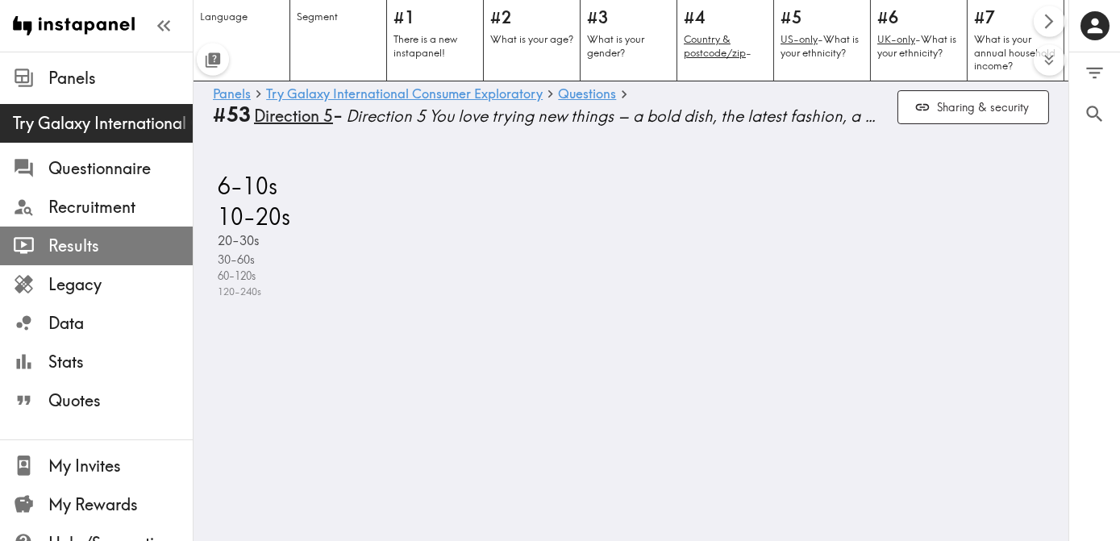
click at [105, 251] on span "Results" at bounding box center [120, 246] width 144 height 23
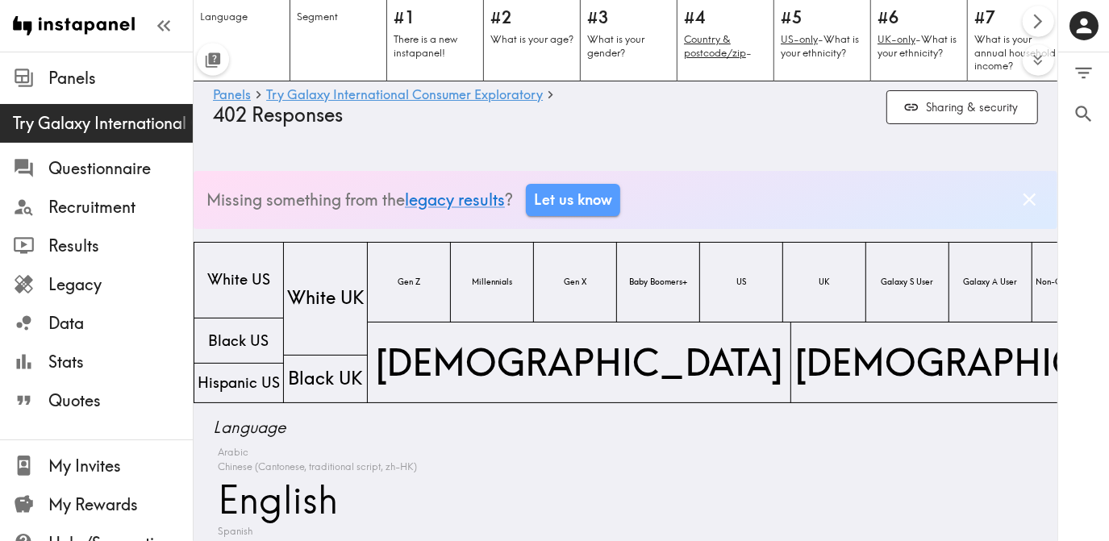
click at [582, 448] on div "Arabic Chinese (Cantonese, traditional script, zh-HK) English Spanish" at bounding box center [625, 492] width 825 height 94
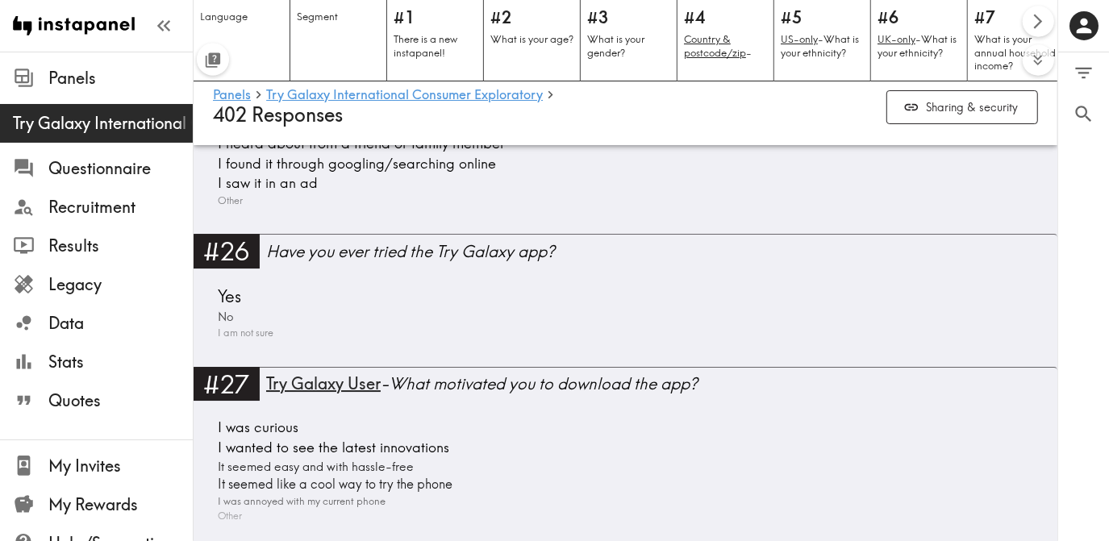
scroll to position [7014, 0]
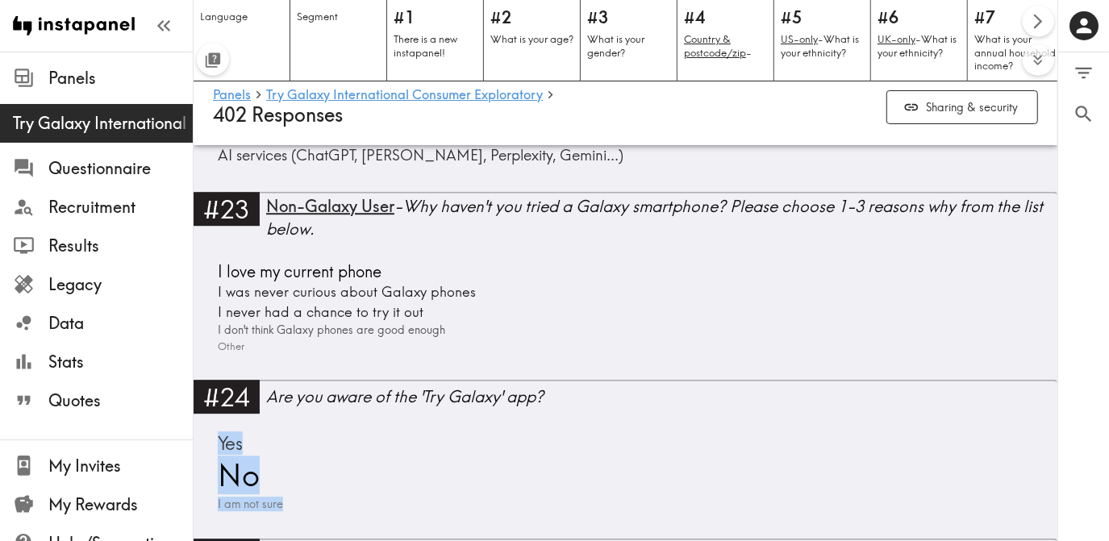
click at [998, 450] on div "#24 Are you aware of the 'Try Galaxy' app? Yes No I am not sure" at bounding box center [626, 459] width 864 height 159
